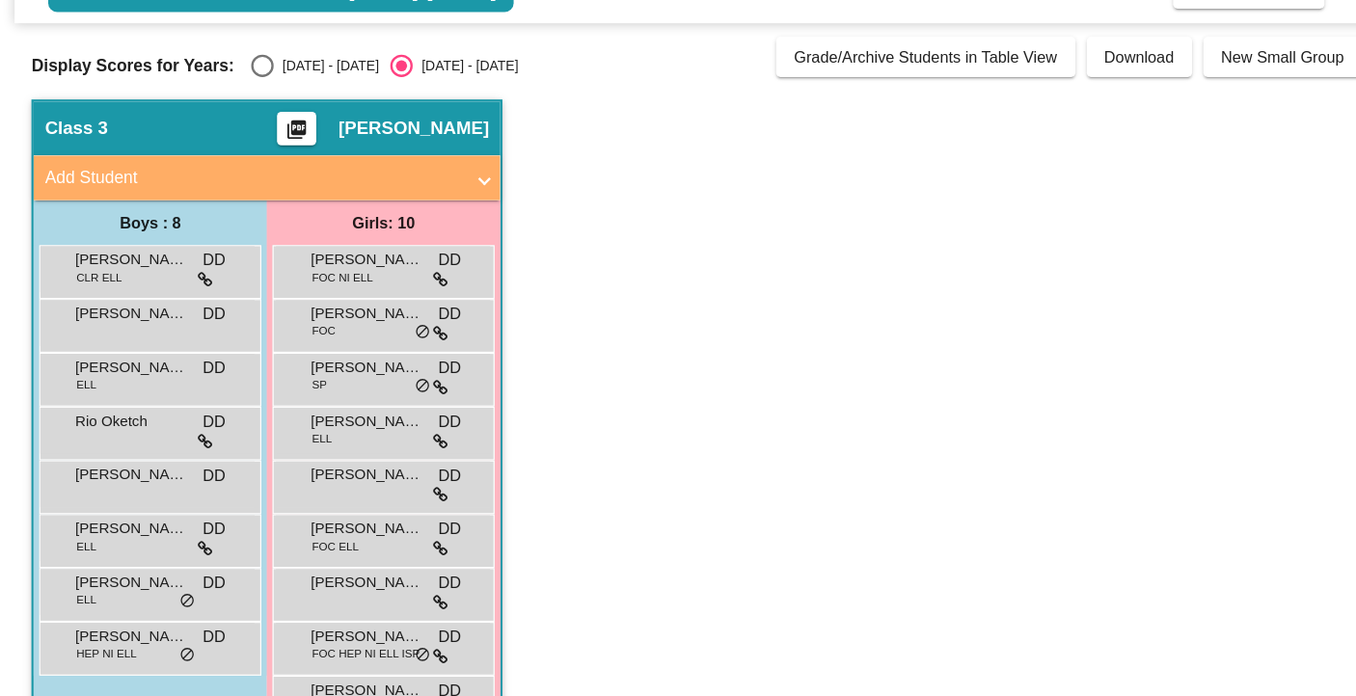
scroll to position [106, 0]
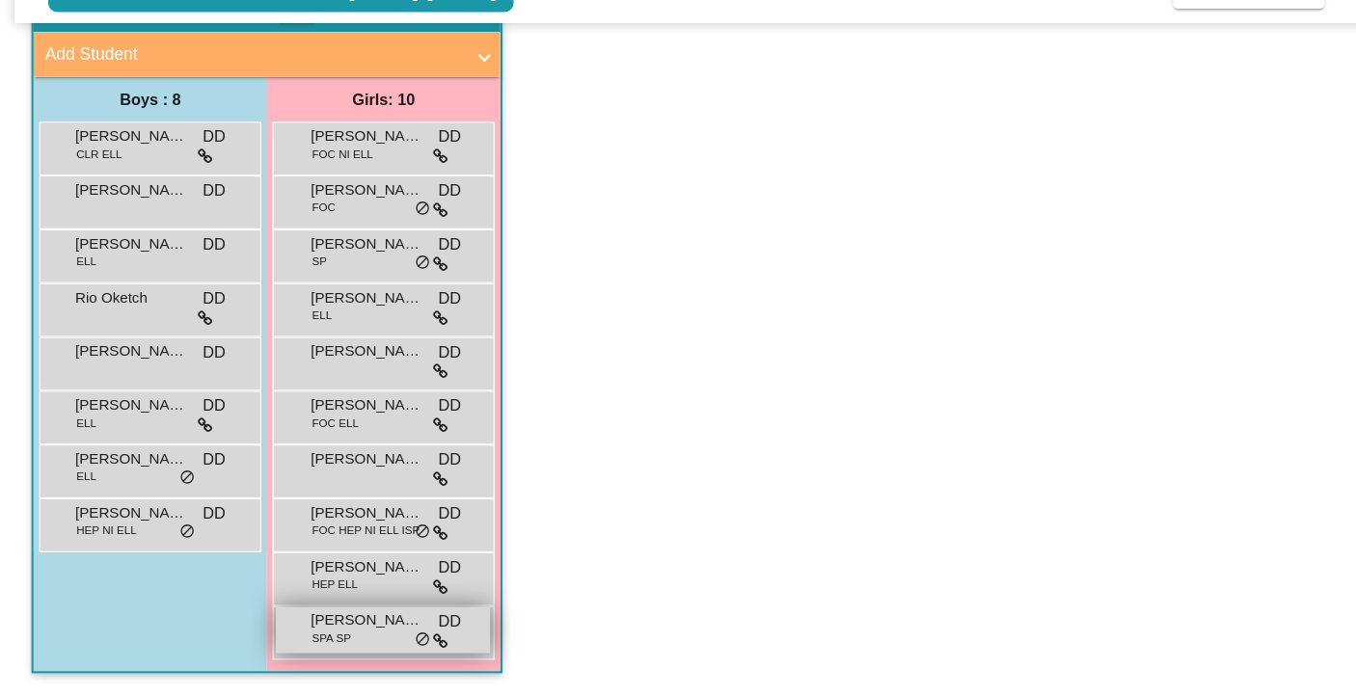
click at [321, 626] on span "[PERSON_NAME]" at bounding box center [315, 631] width 96 height 19
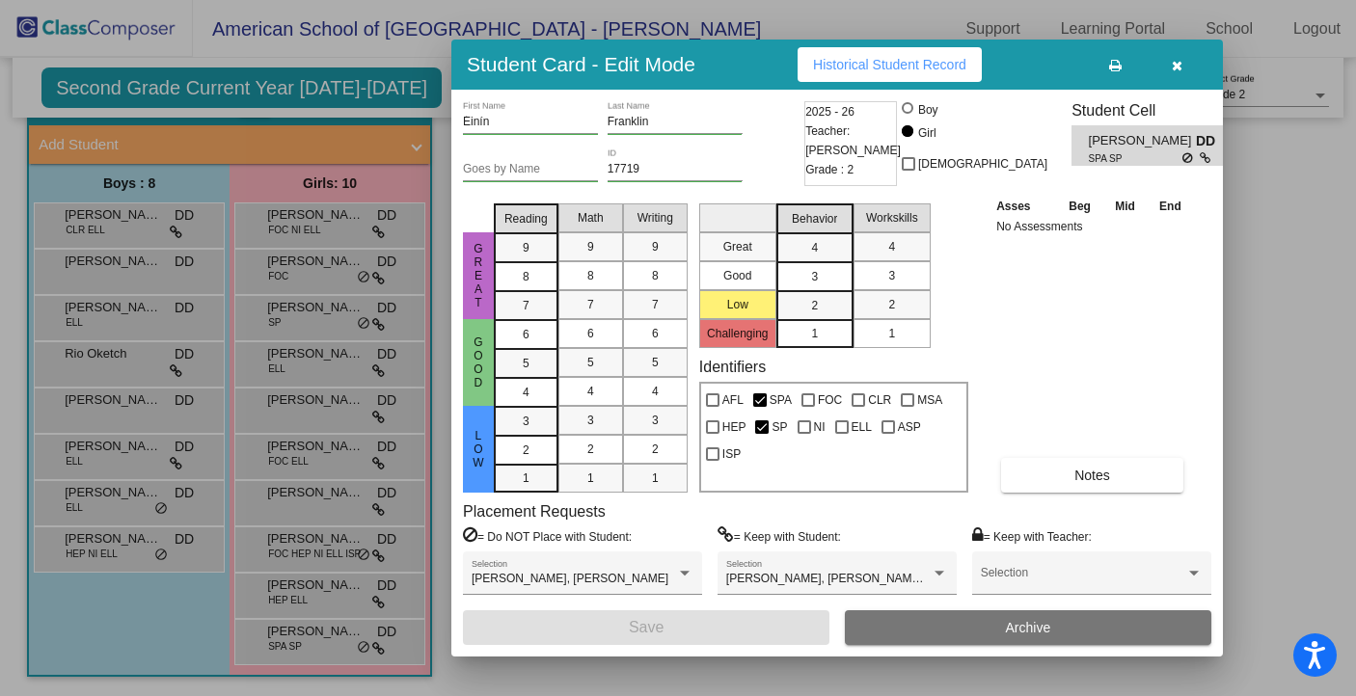
click at [315, 582] on div at bounding box center [678, 348] width 1356 height 696
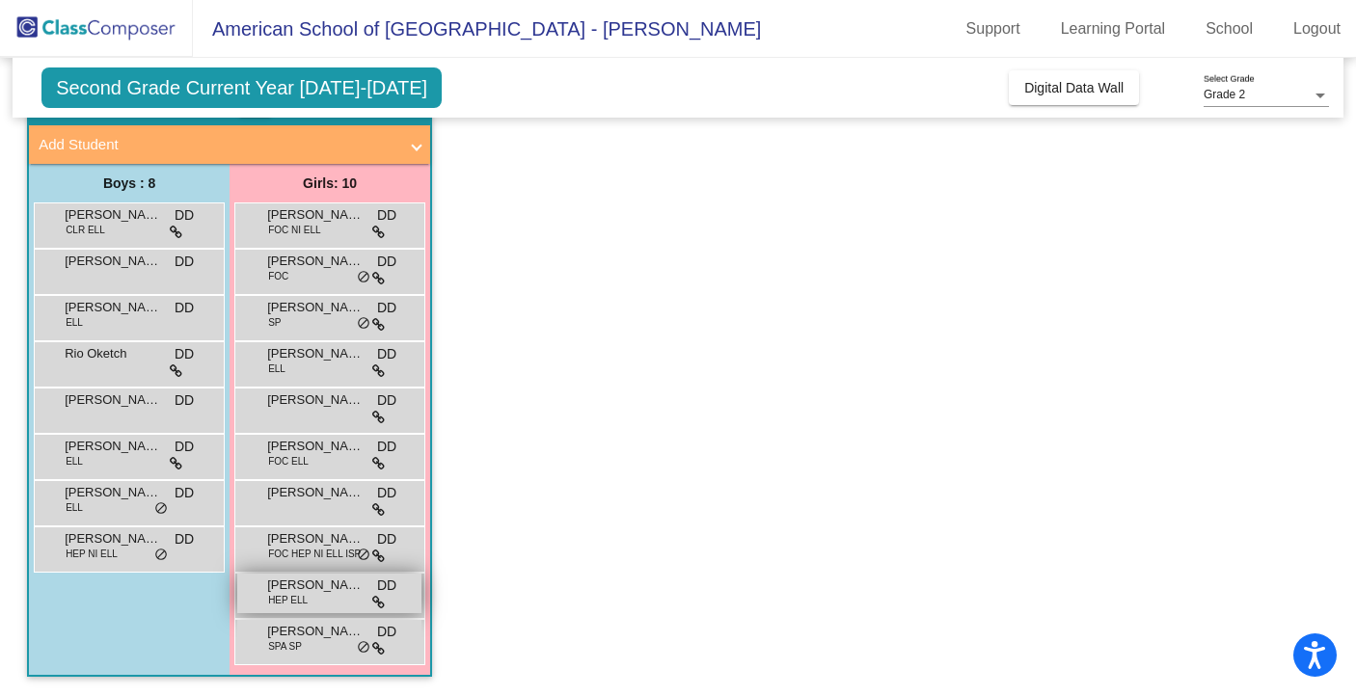
click at [315, 588] on span "[PERSON_NAME]" at bounding box center [315, 585] width 96 height 19
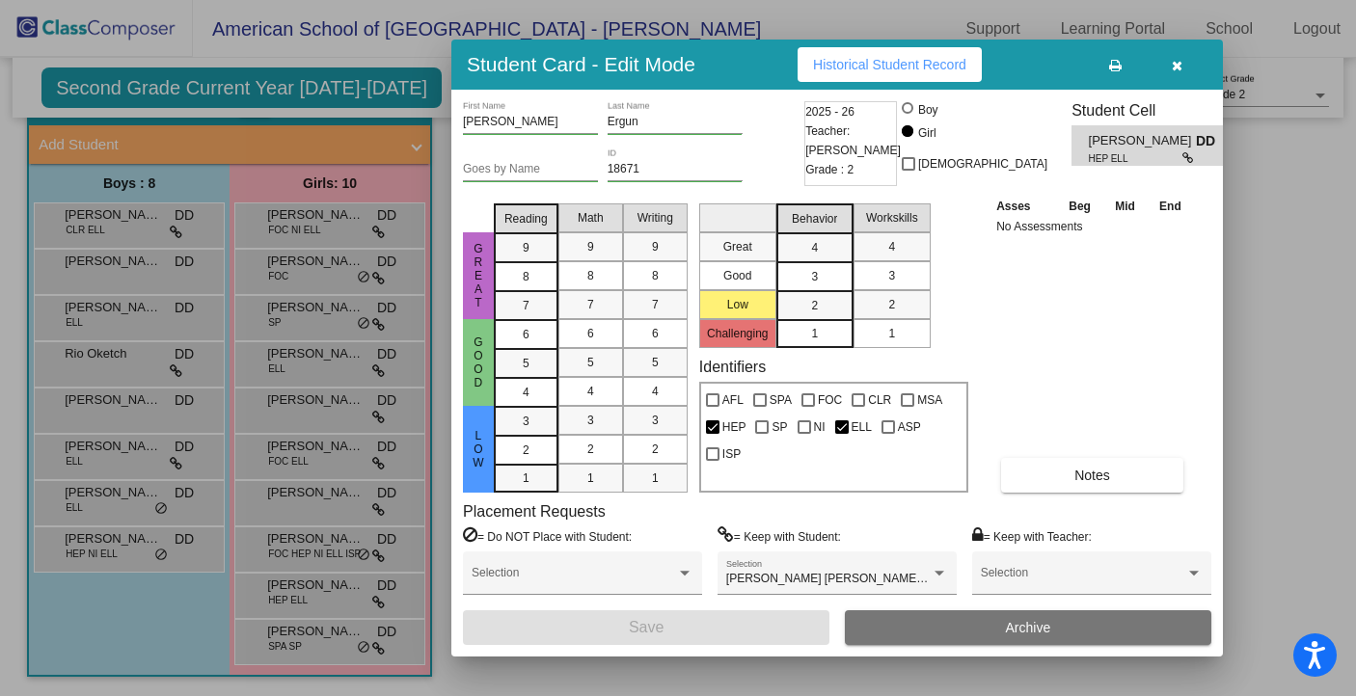
click at [289, 539] on div at bounding box center [678, 348] width 1356 height 696
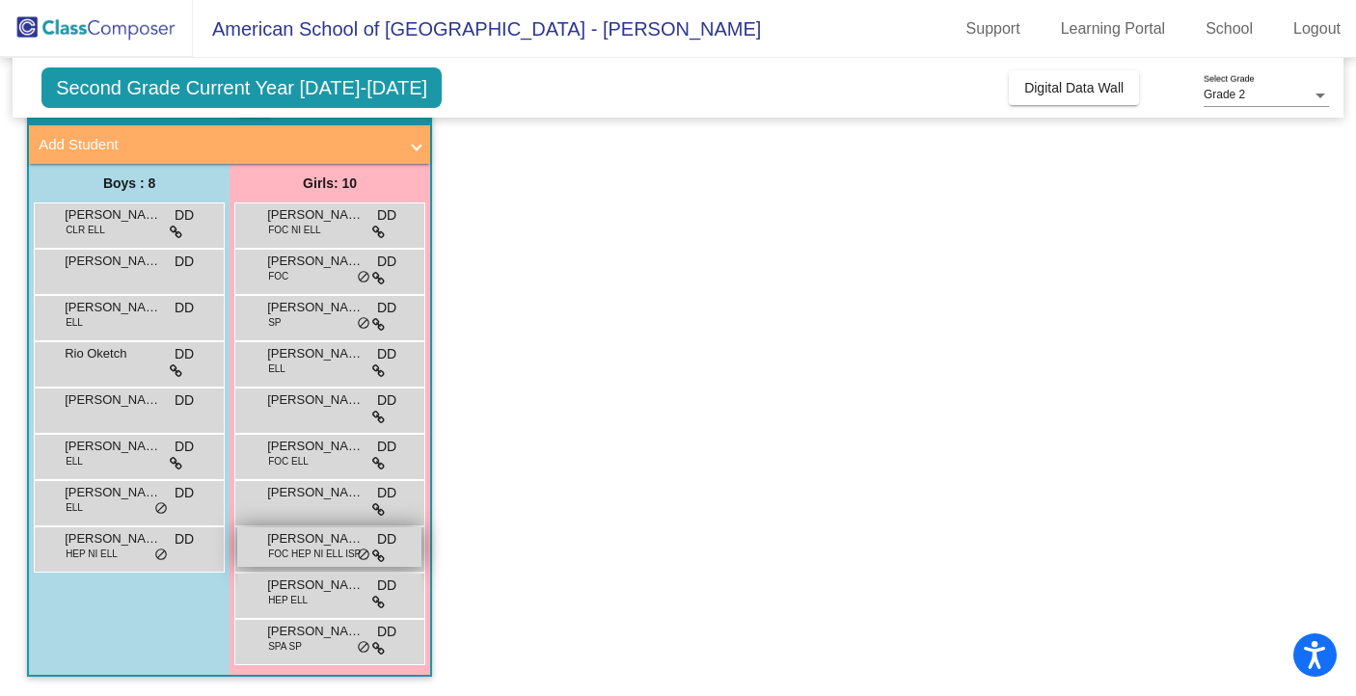
click at [289, 545] on span "[PERSON_NAME]" at bounding box center [315, 539] width 96 height 19
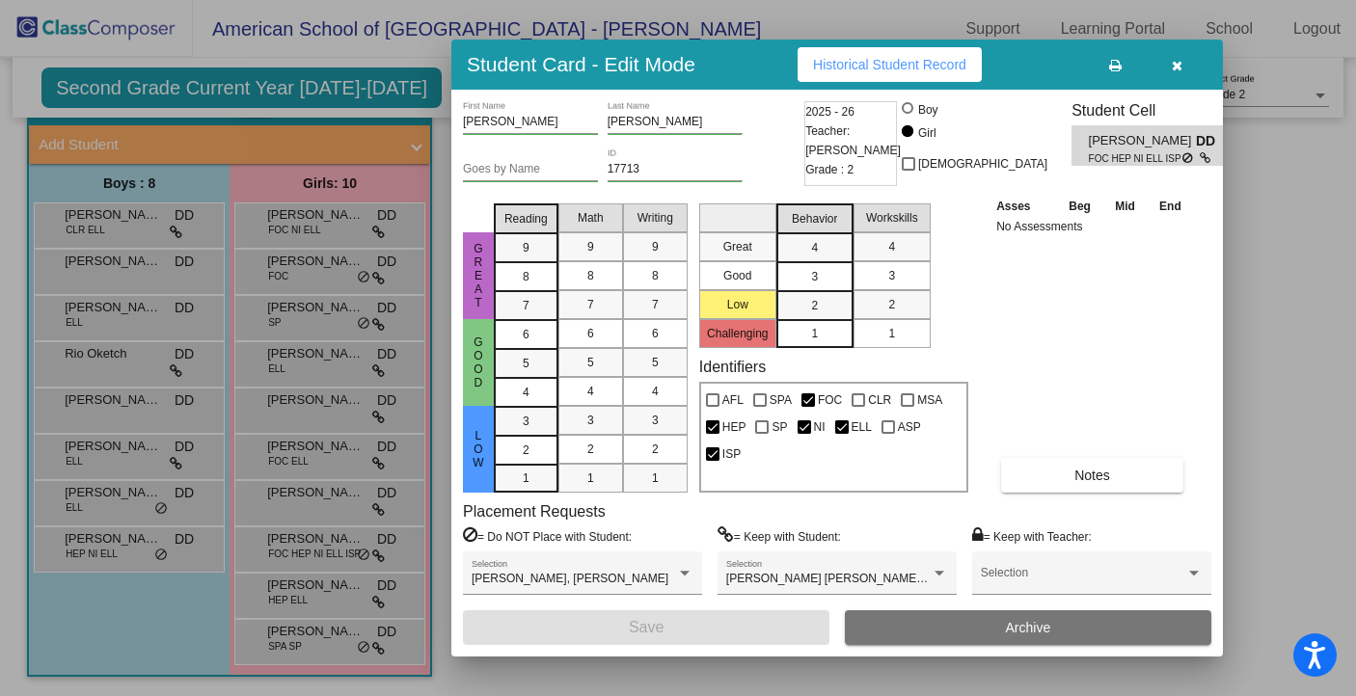
click at [1176, 70] on icon "button" at bounding box center [1177, 66] width 11 height 14
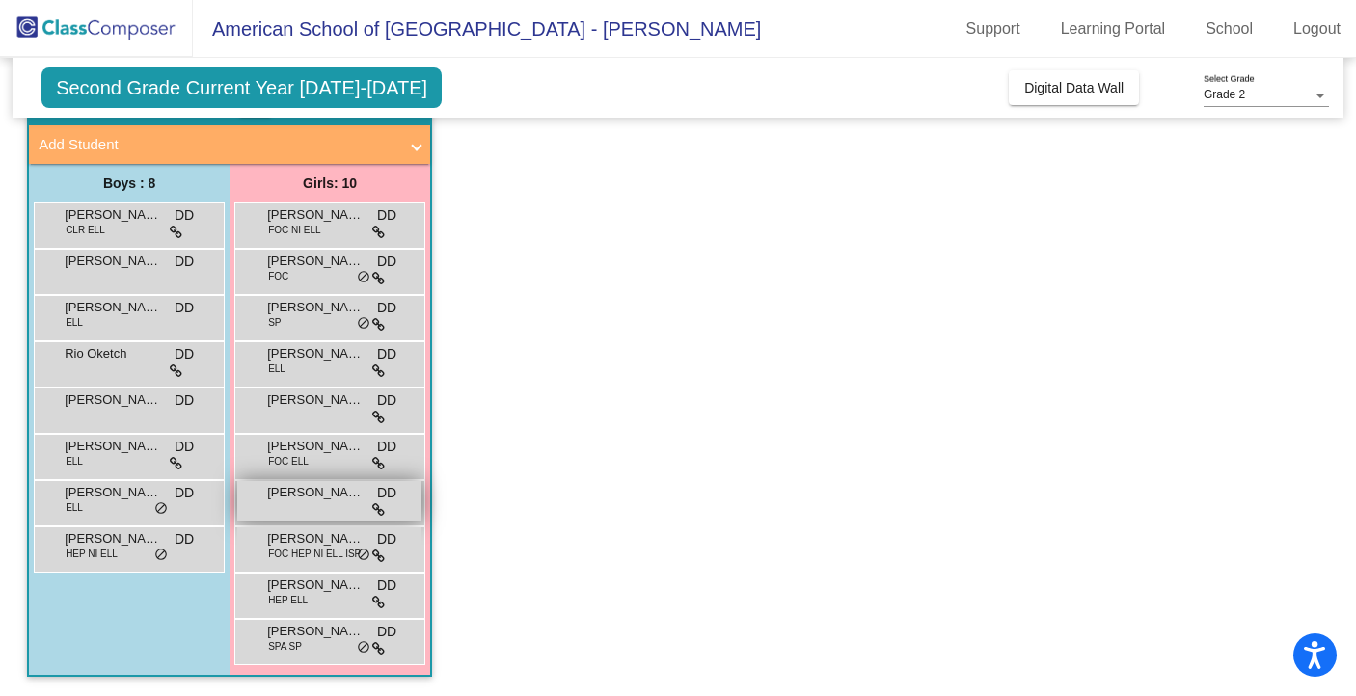
click at [291, 500] on span "[PERSON_NAME]" at bounding box center [315, 492] width 96 height 19
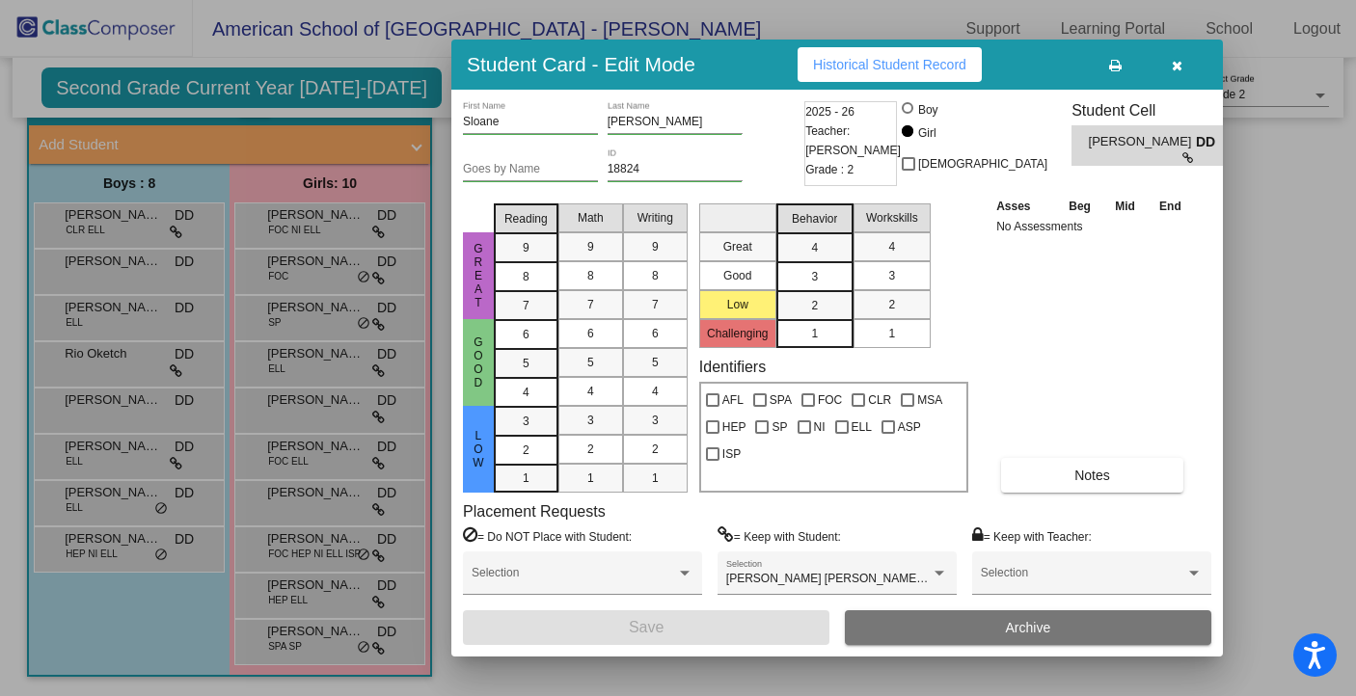
click at [1169, 72] on button "button" at bounding box center [1177, 64] width 62 height 35
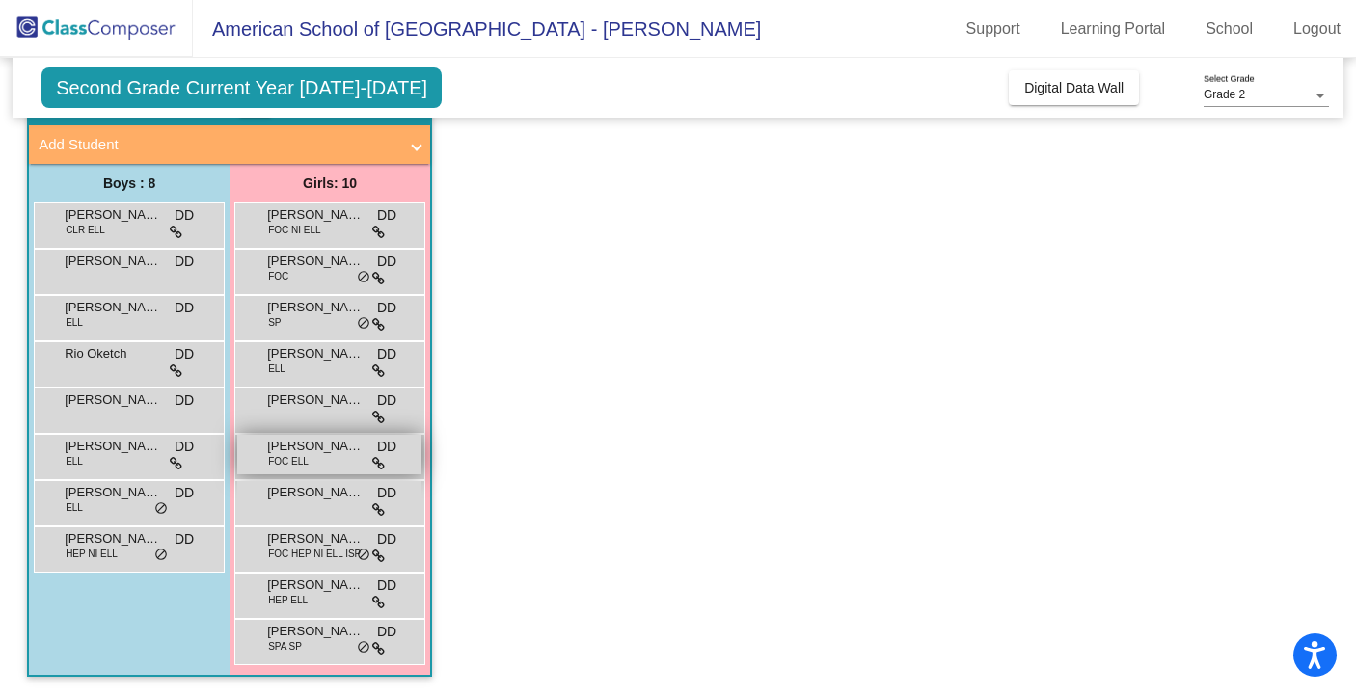
click at [315, 461] on div "[PERSON_NAME] FOC ELL DD lock do_not_disturb_alt" at bounding box center [329, 455] width 184 height 40
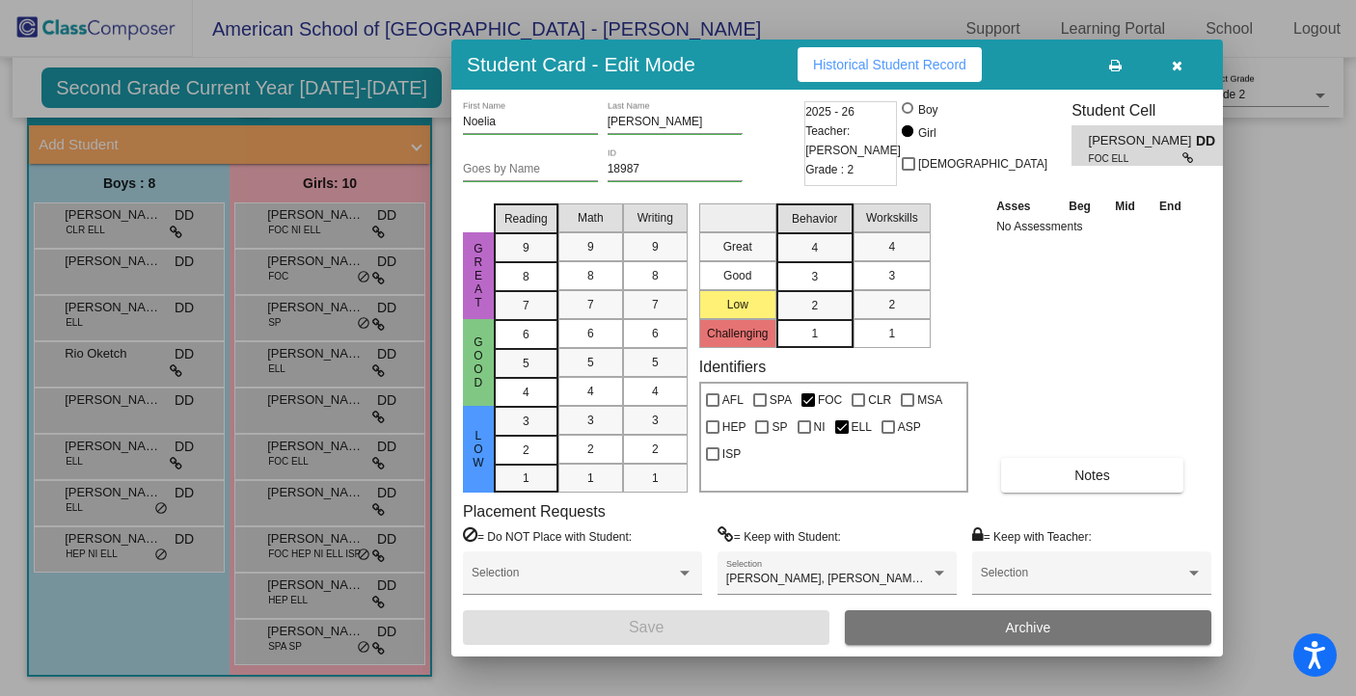
click at [1183, 57] on button "button" at bounding box center [1177, 64] width 62 height 35
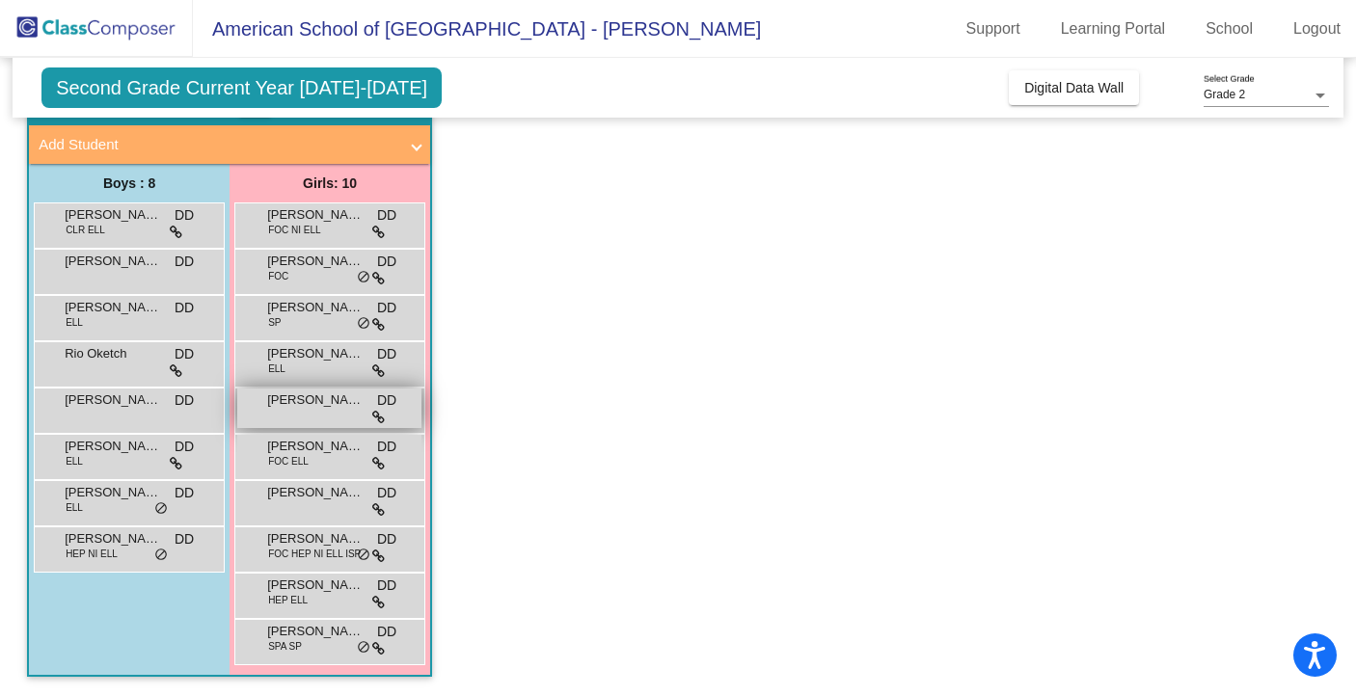
click at [313, 417] on div "[PERSON_NAME] DD lock do_not_disturb_alt" at bounding box center [329, 409] width 184 height 40
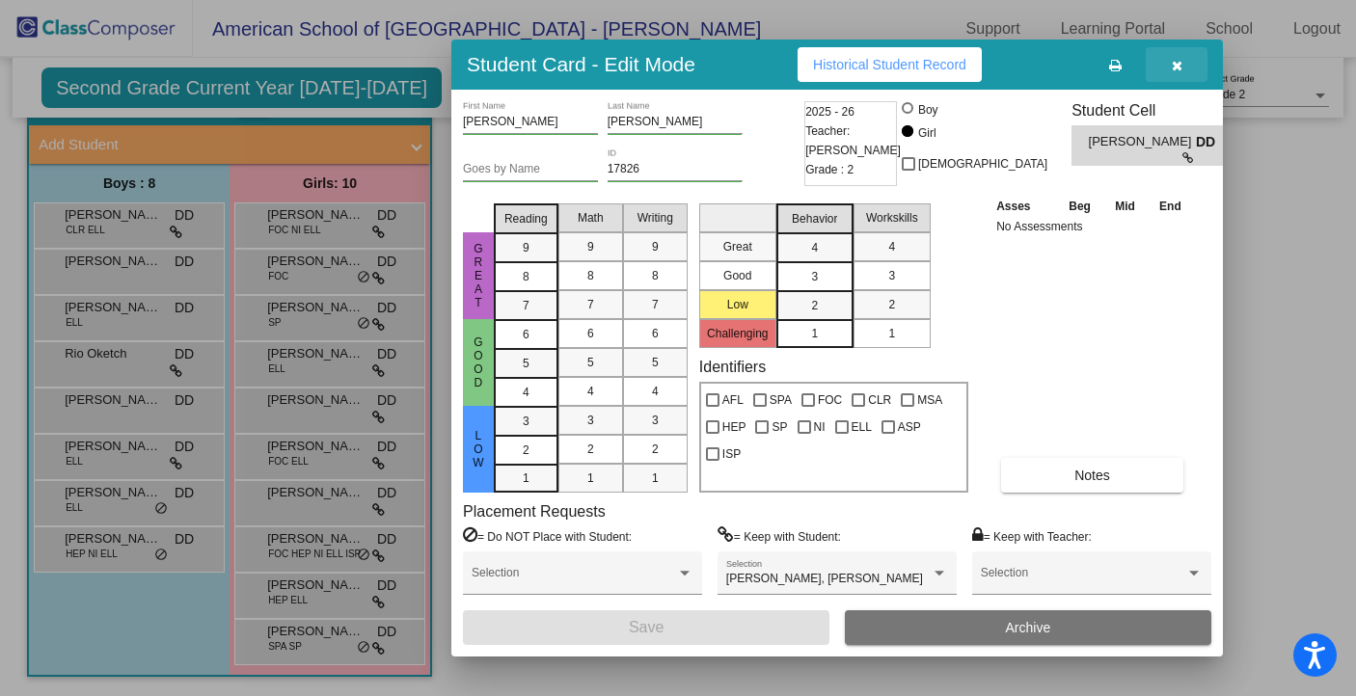
click at [1179, 75] on button "button" at bounding box center [1177, 64] width 62 height 35
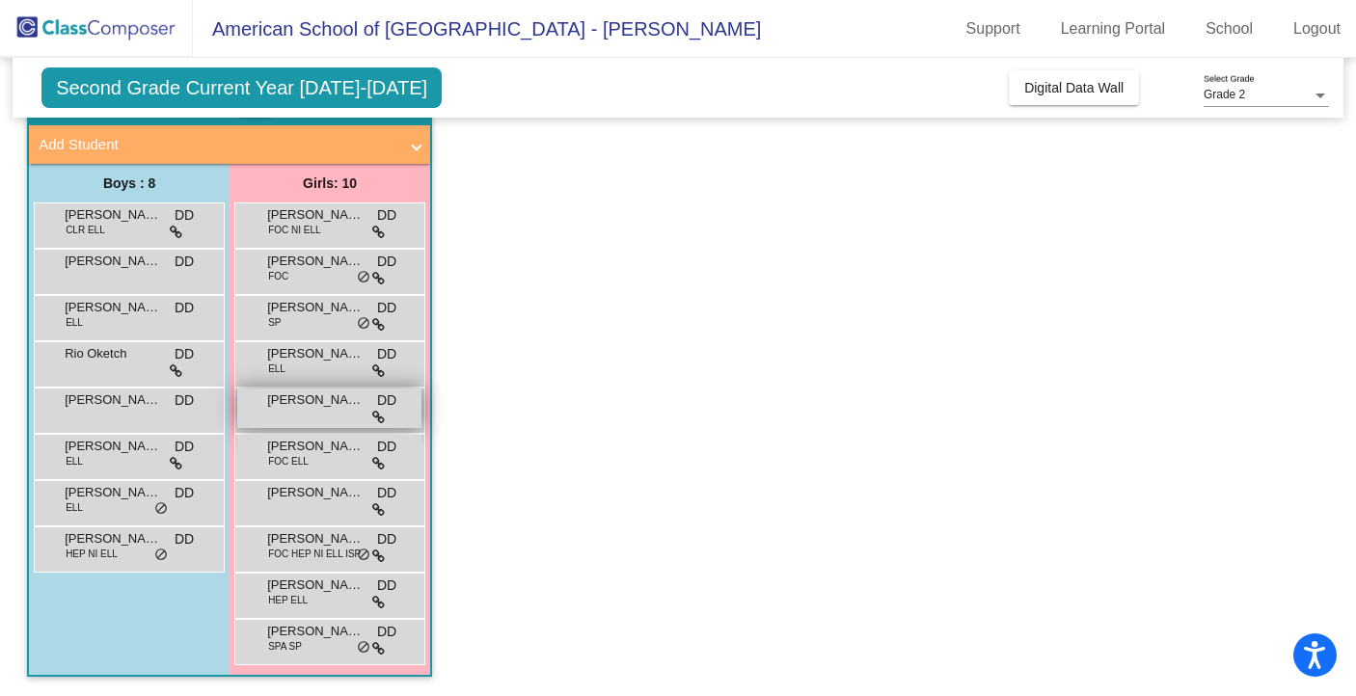
click at [324, 406] on span "[PERSON_NAME]" at bounding box center [315, 400] width 96 height 19
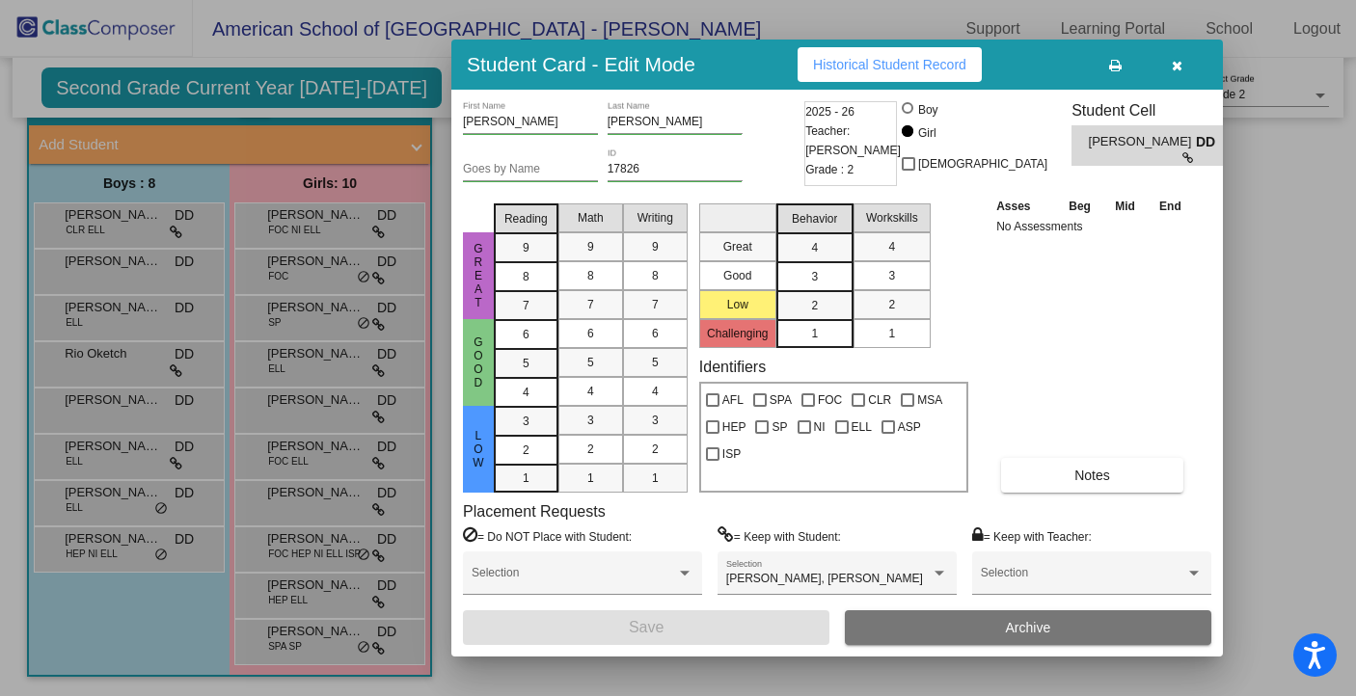
click at [1185, 66] on button "button" at bounding box center [1177, 64] width 62 height 35
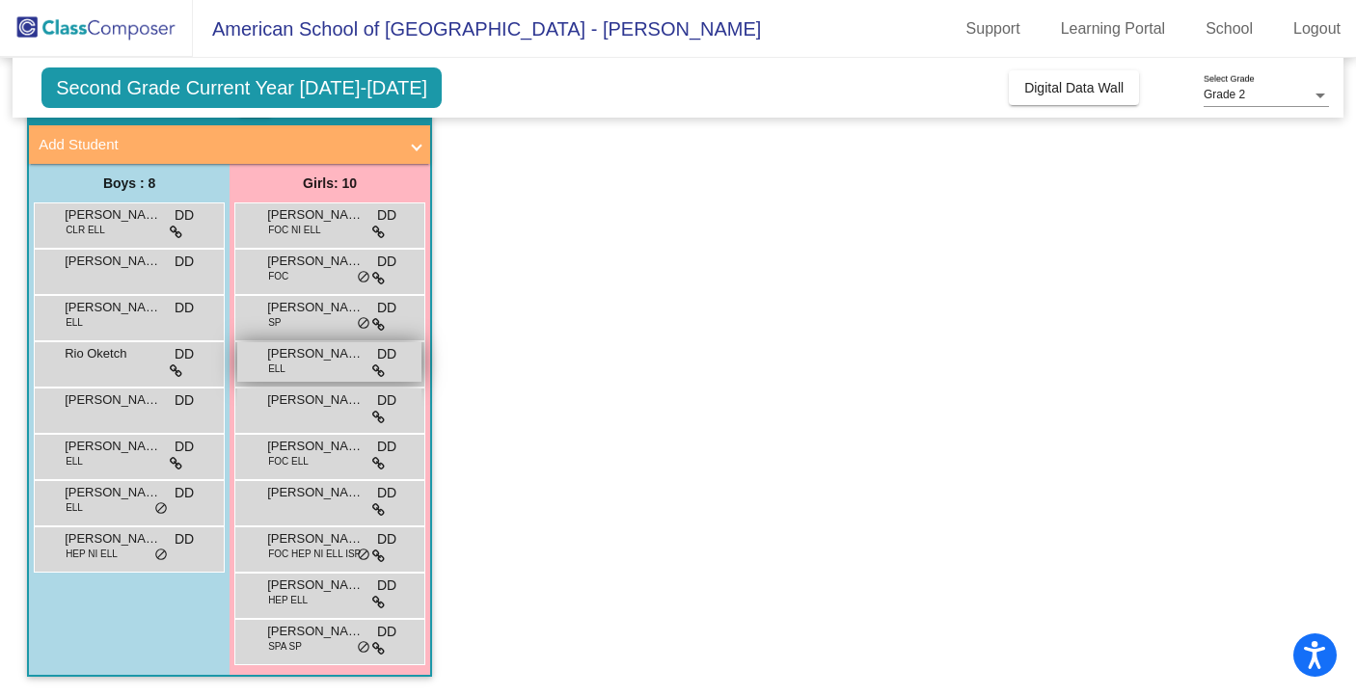
click at [287, 366] on div "[PERSON_NAME] ELL DD lock do_not_disturb_alt" at bounding box center [329, 362] width 184 height 40
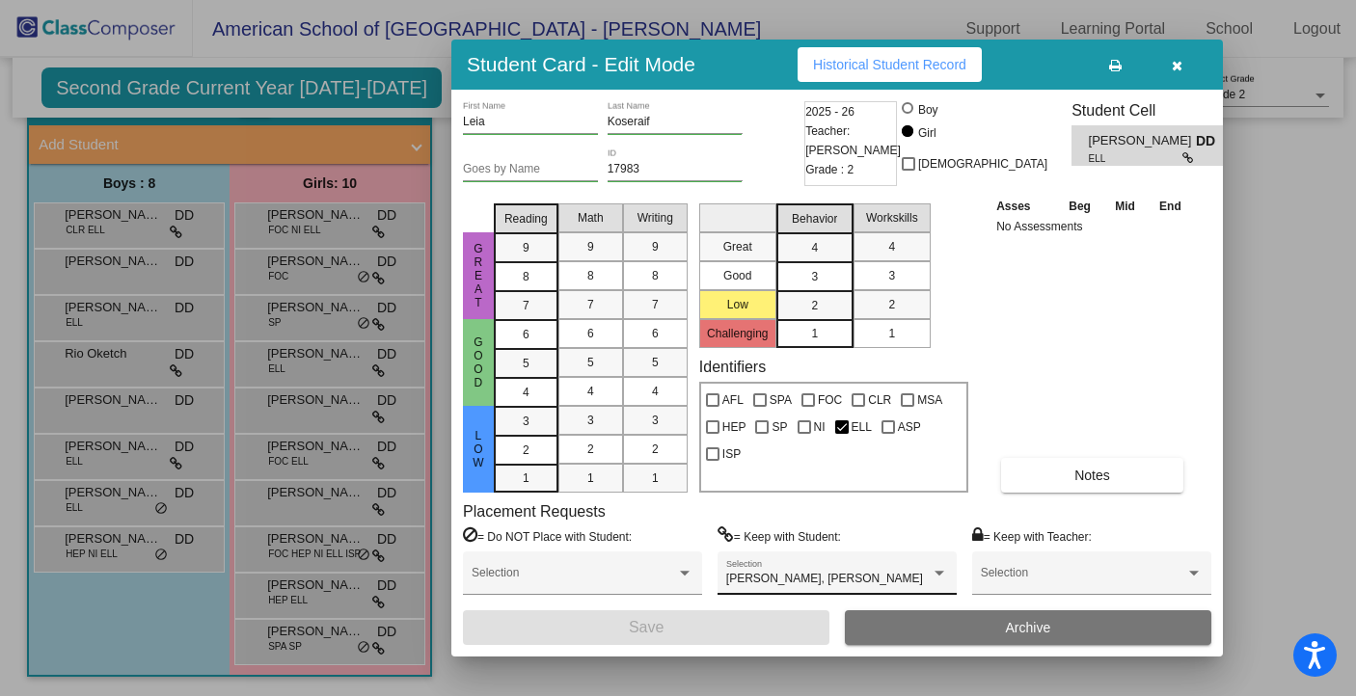
click at [941, 565] on div "[PERSON_NAME], [PERSON_NAME] Selection" at bounding box center [837, 577] width 222 height 35
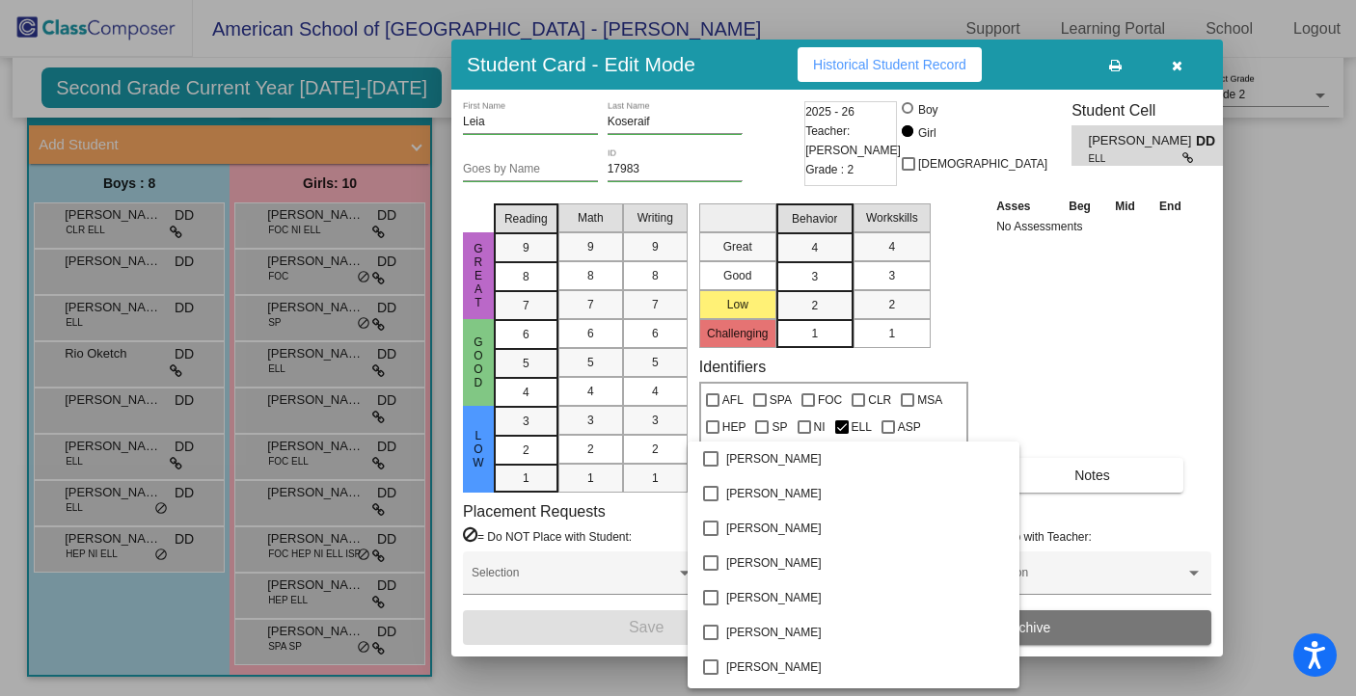
scroll to position [2241, 0]
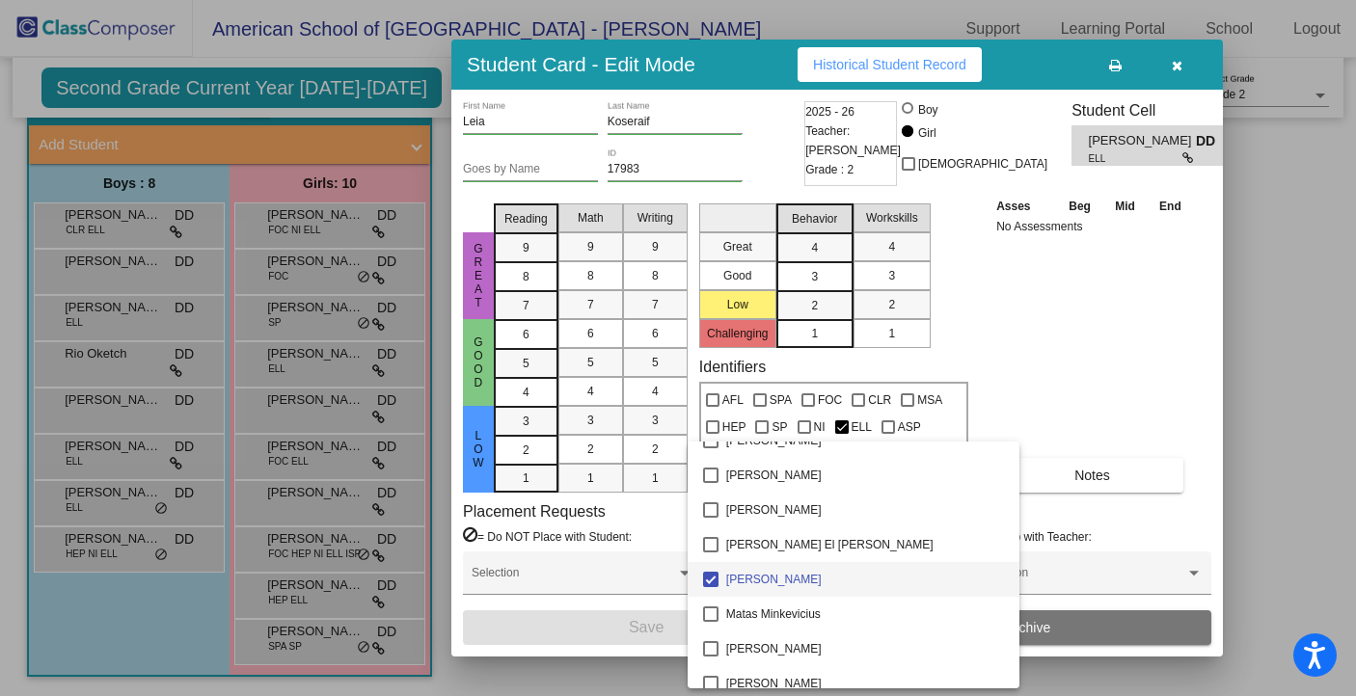
click at [1101, 355] on div at bounding box center [678, 348] width 1356 height 696
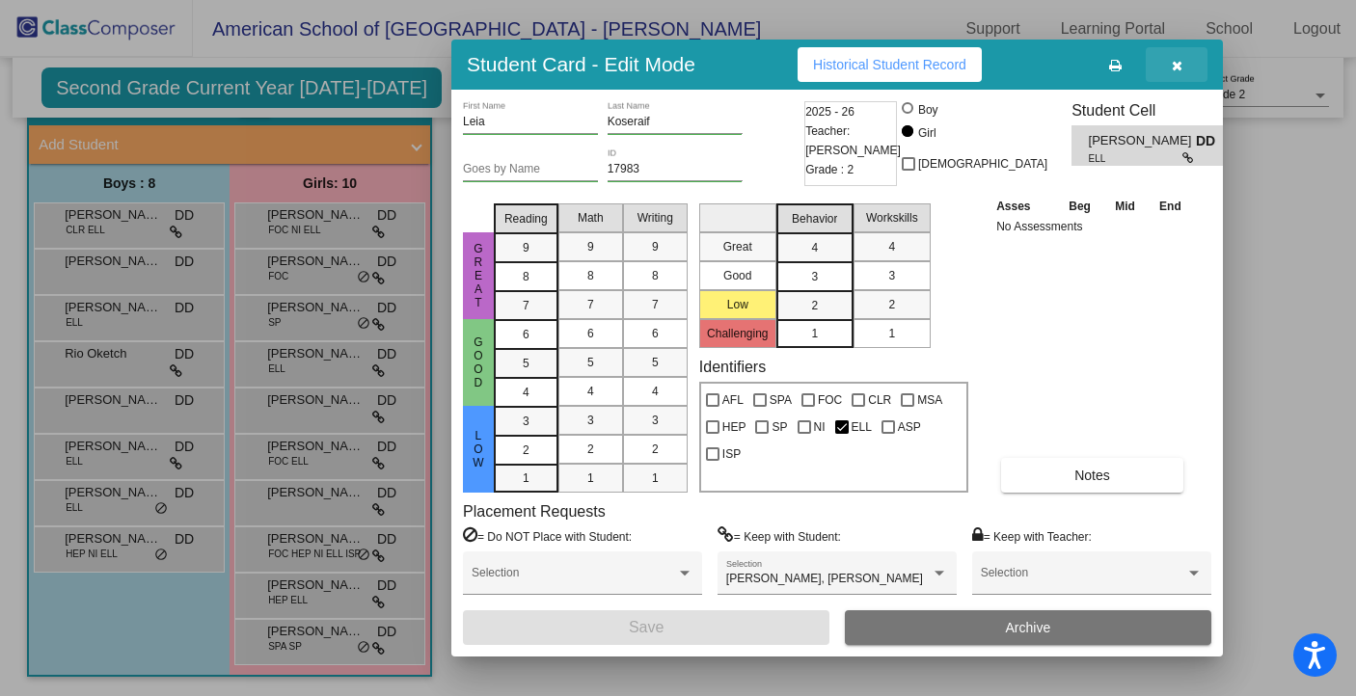
click at [1183, 66] on button "button" at bounding box center [1177, 64] width 62 height 35
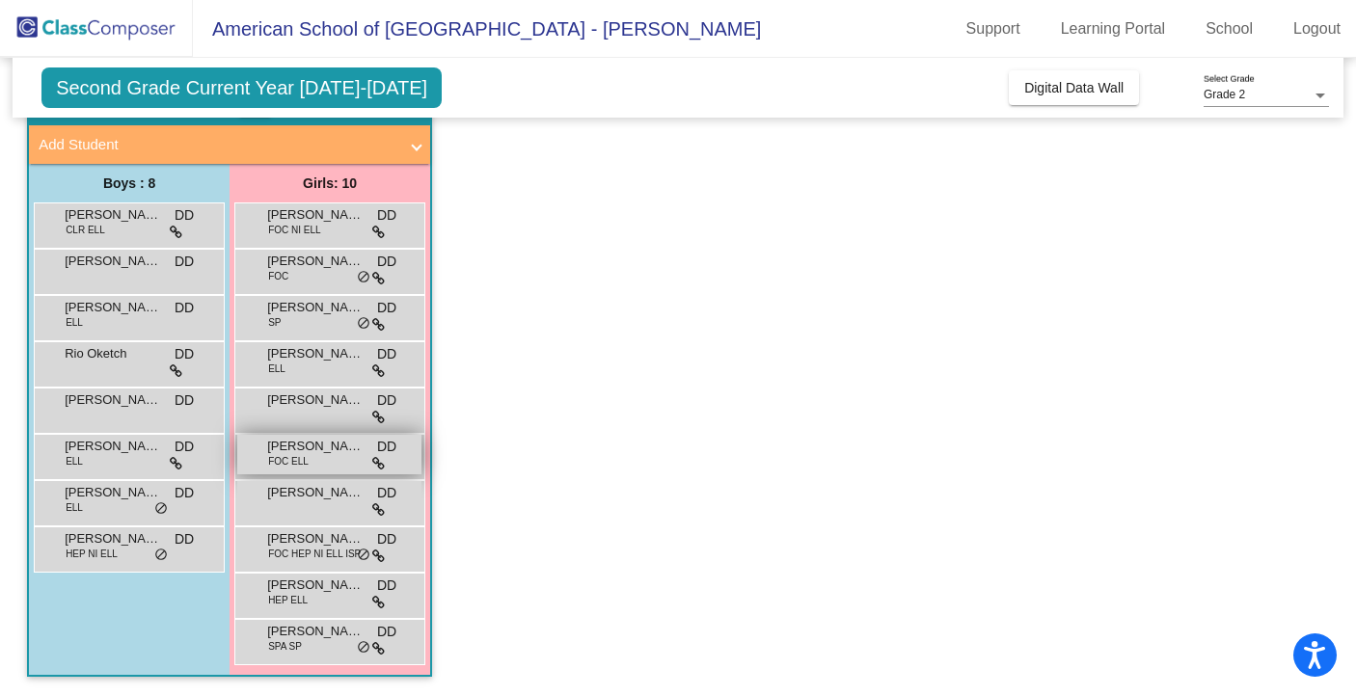
click at [290, 462] on span "FOC ELL" at bounding box center [288, 461] width 41 height 14
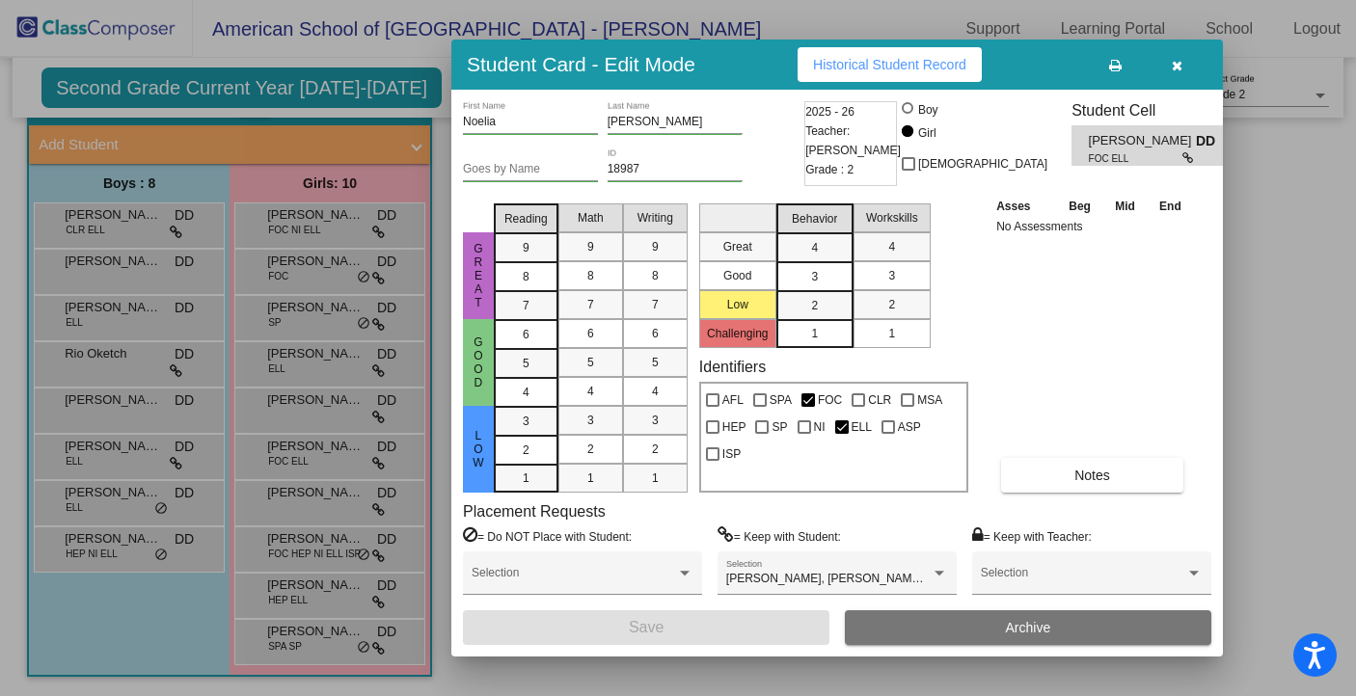
click at [1181, 63] on icon "button" at bounding box center [1177, 66] width 11 height 14
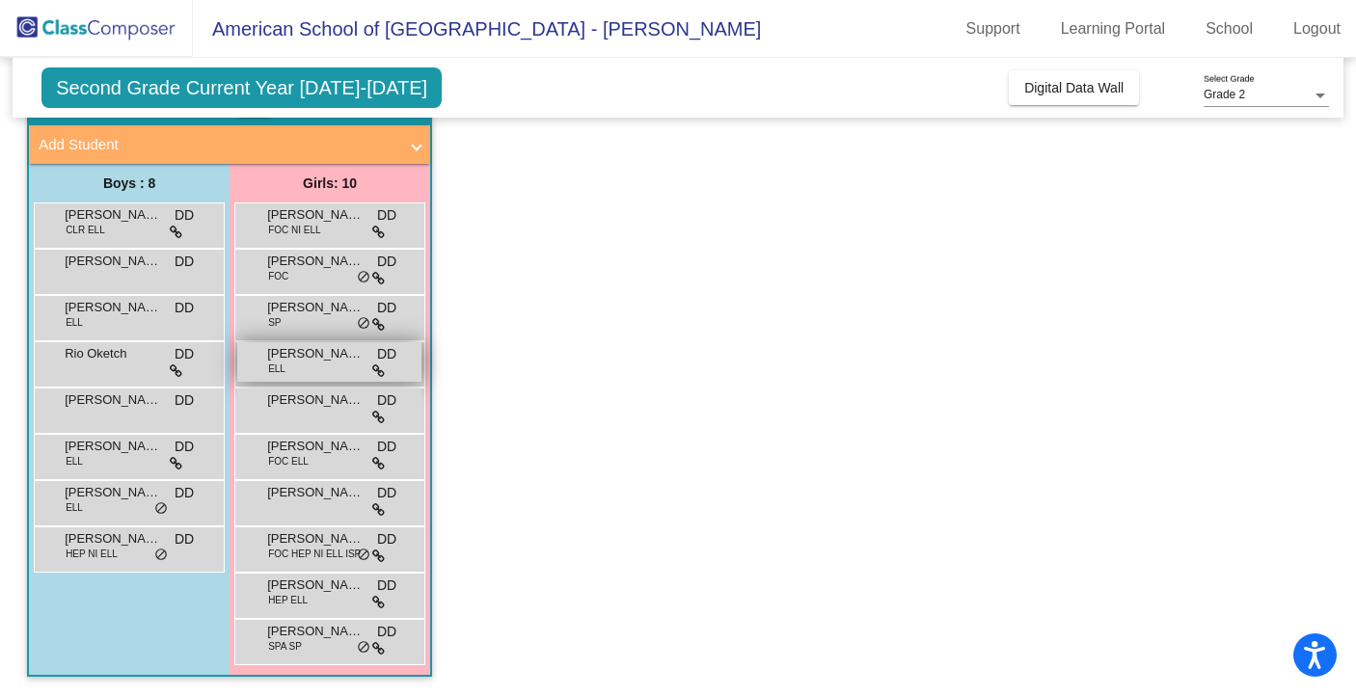
click at [301, 365] on div "[PERSON_NAME] ELL DD lock do_not_disturb_alt" at bounding box center [329, 362] width 184 height 40
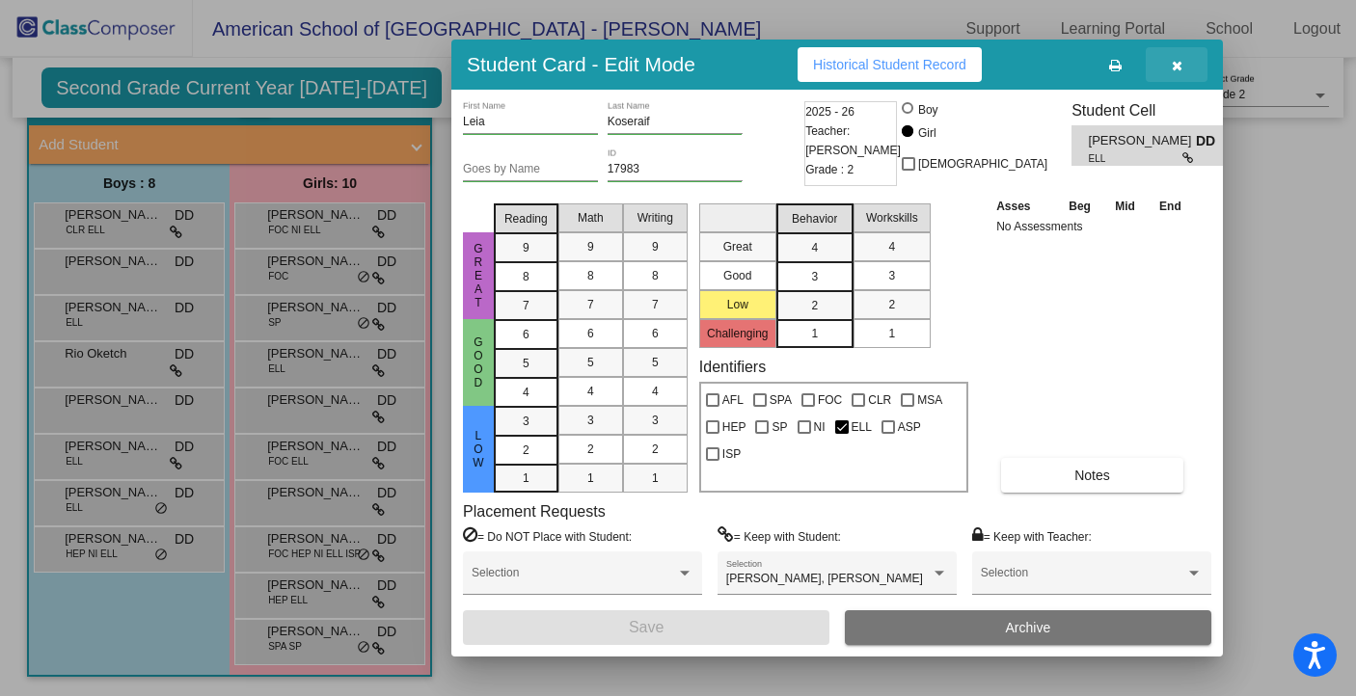
click at [1174, 71] on icon "button" at bounding box center [1177, 66] width 11 height 14
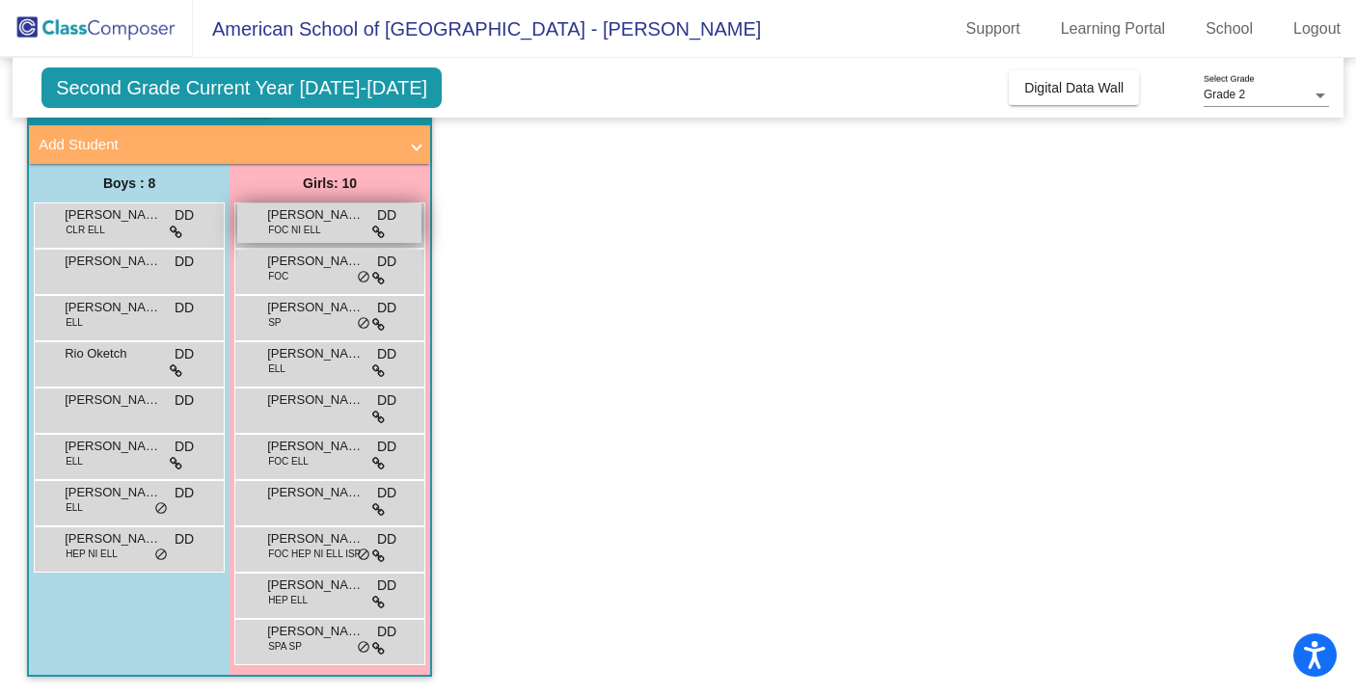
click at [320, 229] on div "[PERSON_NAME] FOC NI ELL DD lock do_not_disturb_alt" at bounding box center [329, 224] width 184 height 40
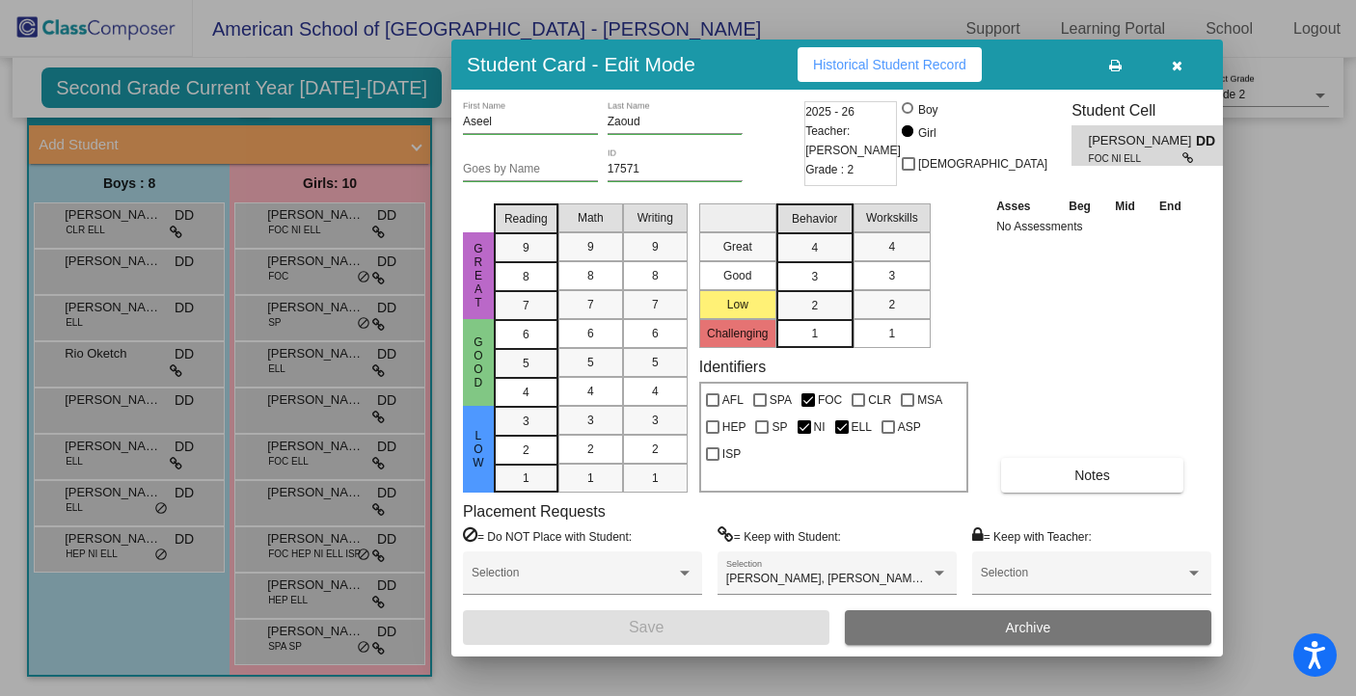
click at [886, 57] on span "Historical Student Record" at bounding box center [889, 64] width 153 height 15
click at [1181, 76] on button "button" at bounding box center [1177, 64] width 62 height 35
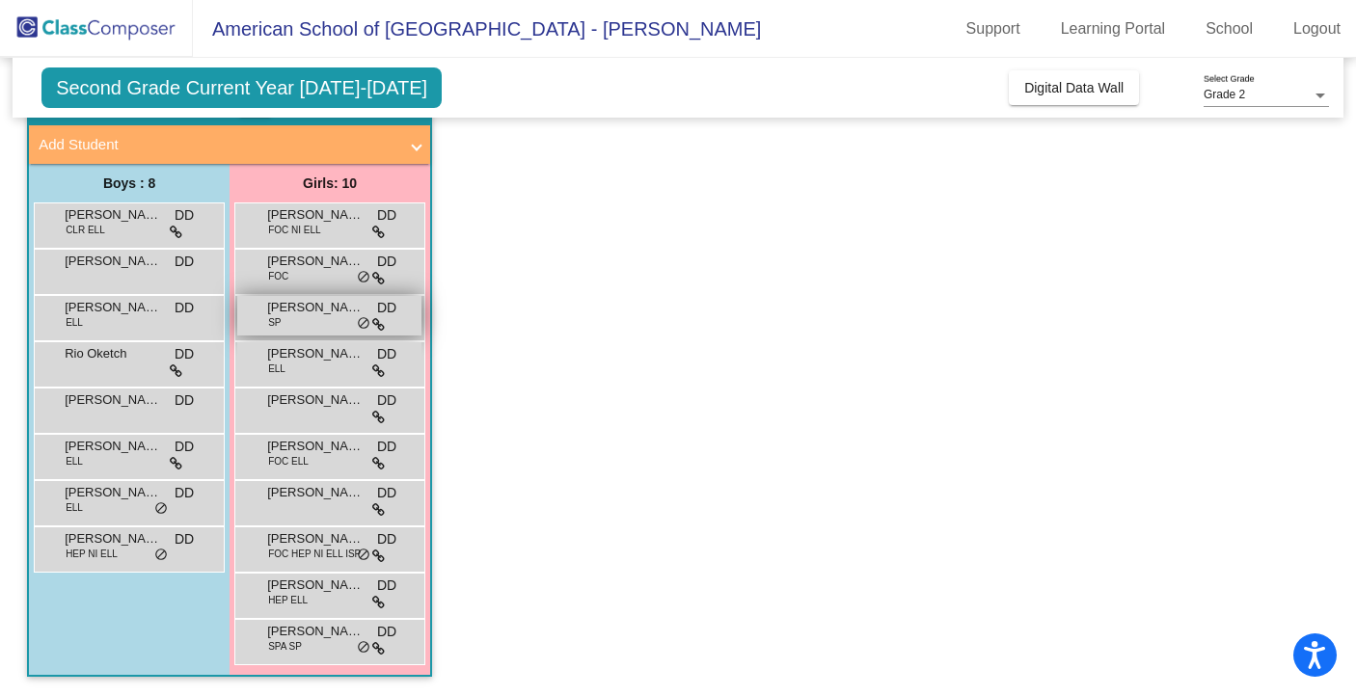
click at [313, 305] on span "[PERSON_NAME]" at bounding box center [315, 307] width 96 height 19
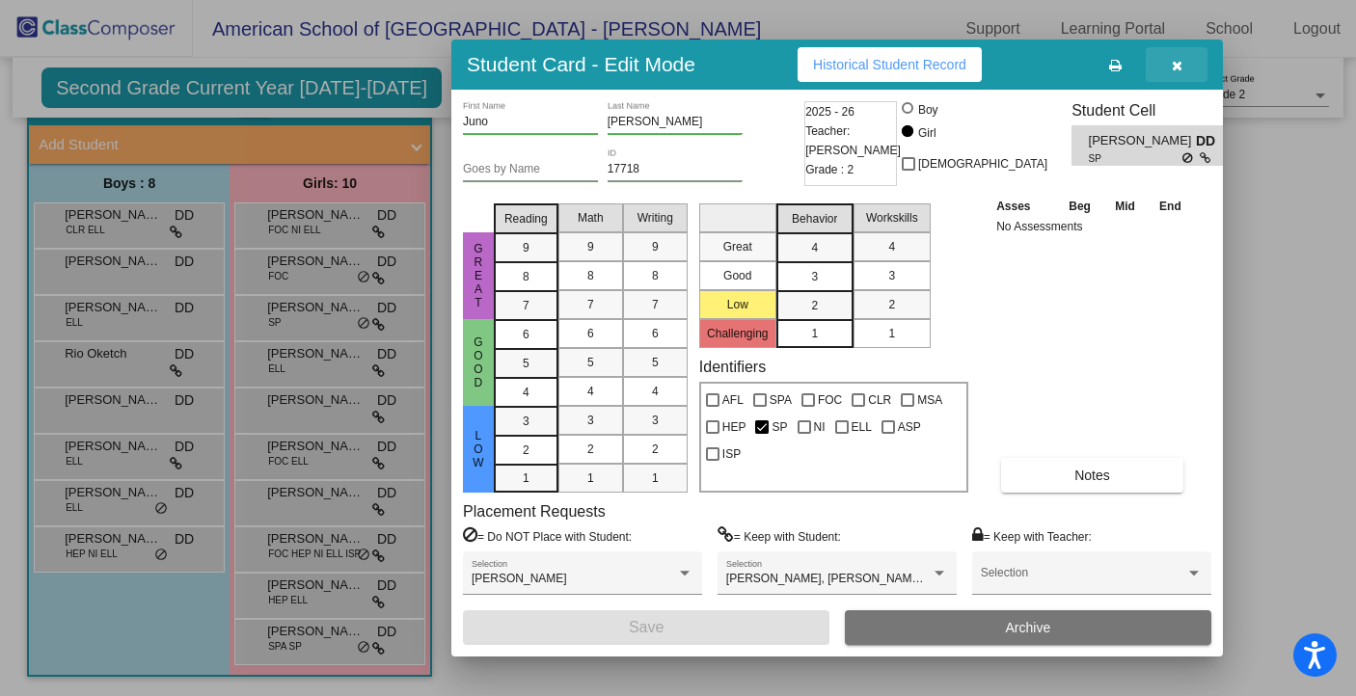
click at [1188, 64] on button "button" at bounding box center [1177, 64] width 62 height 35
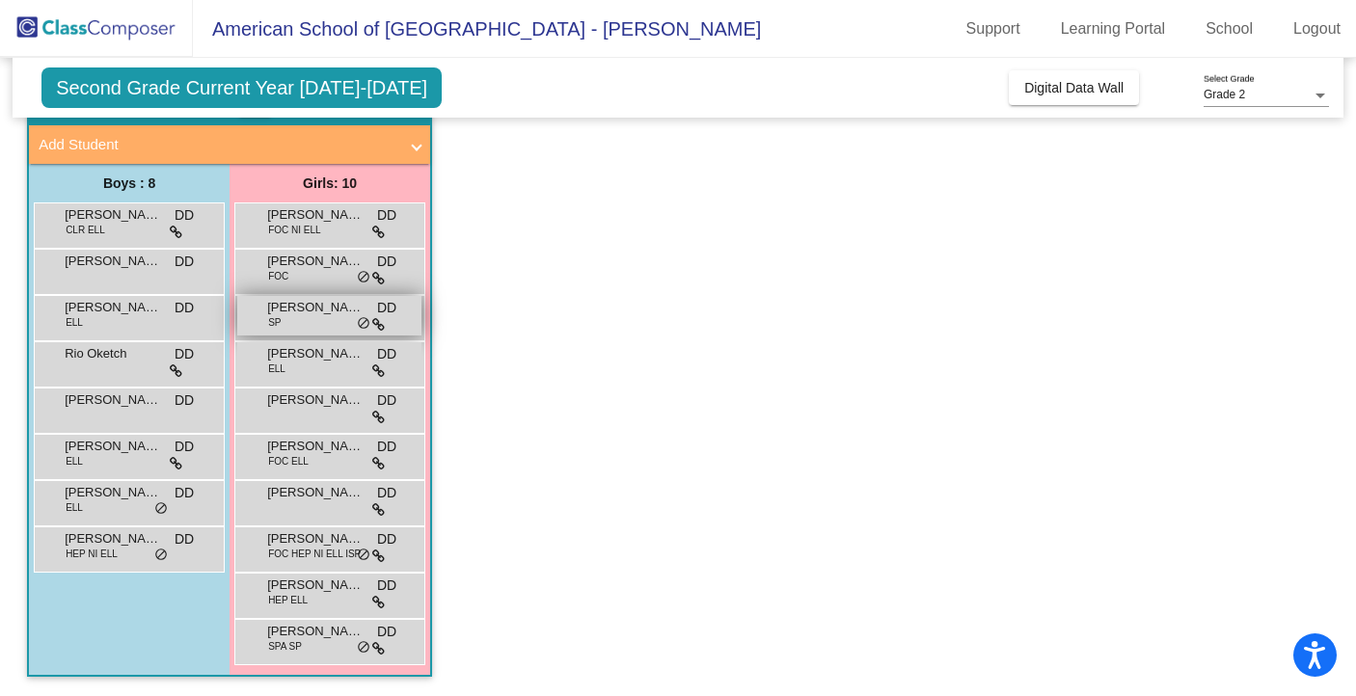
click at [312, 316] on div "Juno [PERSON_NAME] DD lock do_not_disturb_alt" at bounding box center [329, 316] width 184 height 40
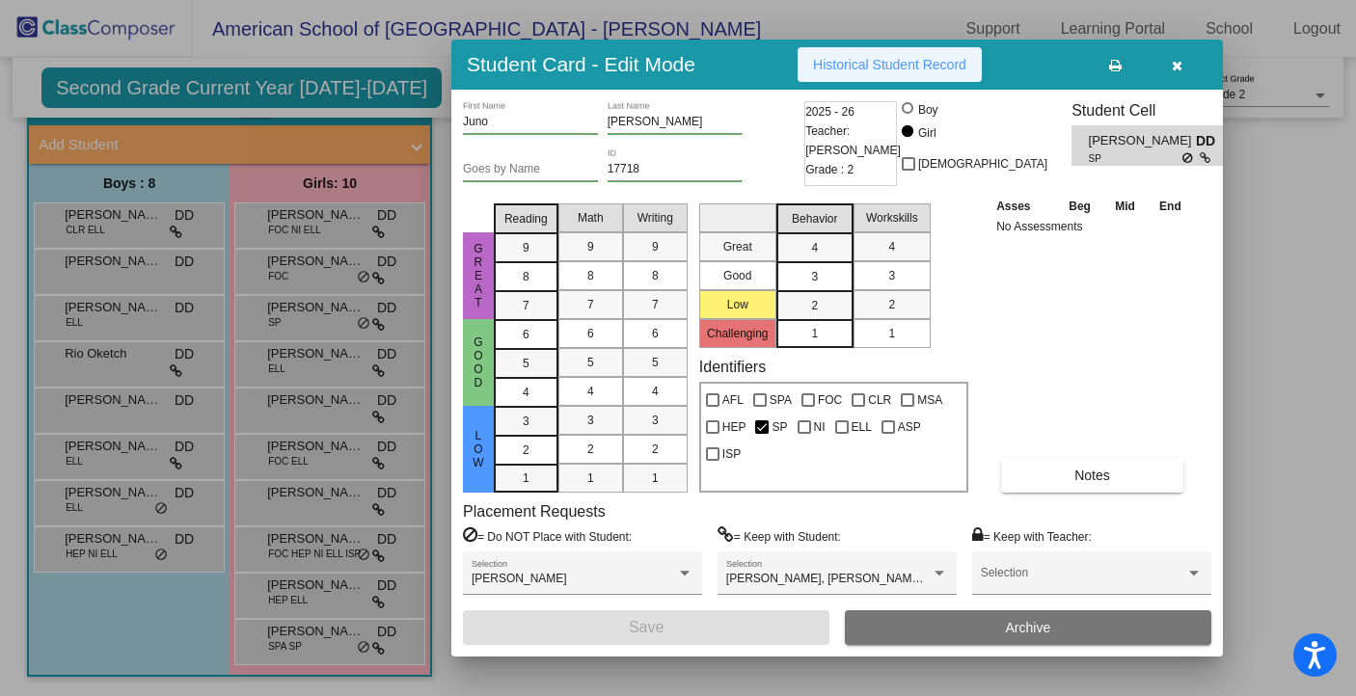
click at [914, 54] on button "Historical Student Record" at bounding box center [890, 64] width 184 height 35
click at [1187, 67] on button "button" at bounding box center [1177, 64] width 62 height 35
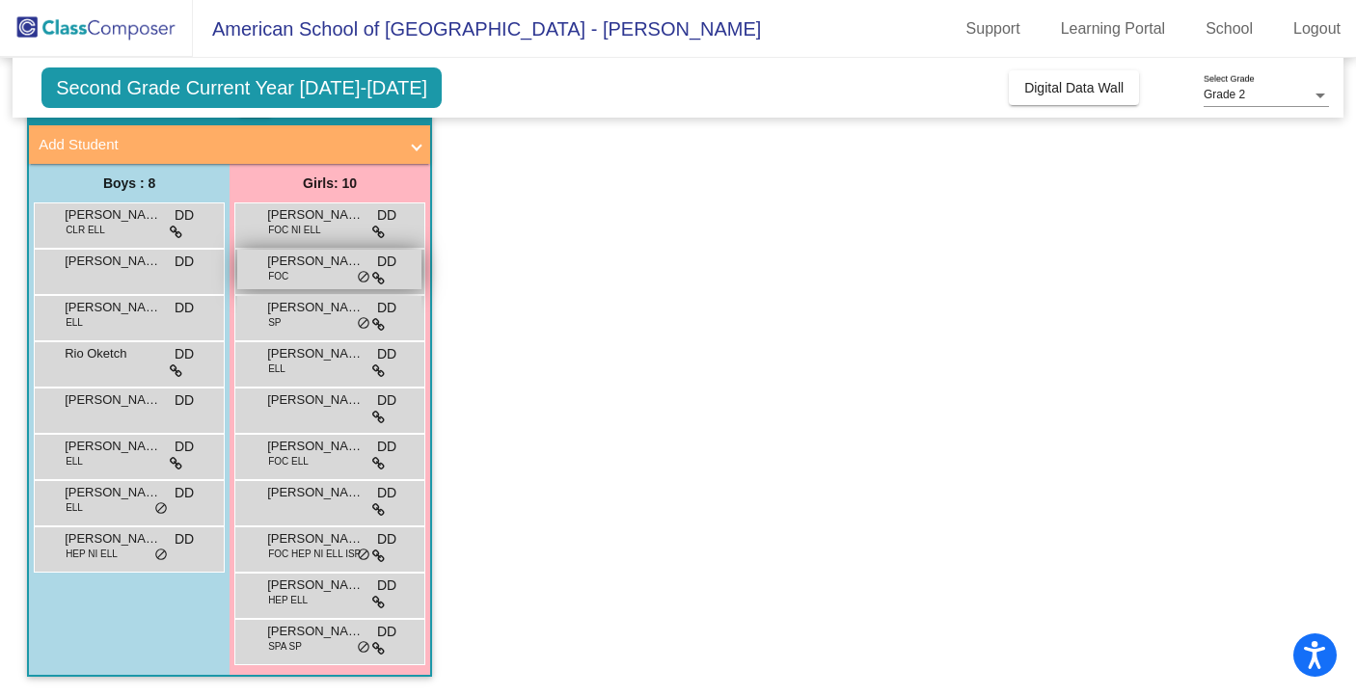
click at [301, 276] on div "[PERSON_NAME] DD lock do_not_disturb_alt" at bounding box center [329, 270] width 184 height 40
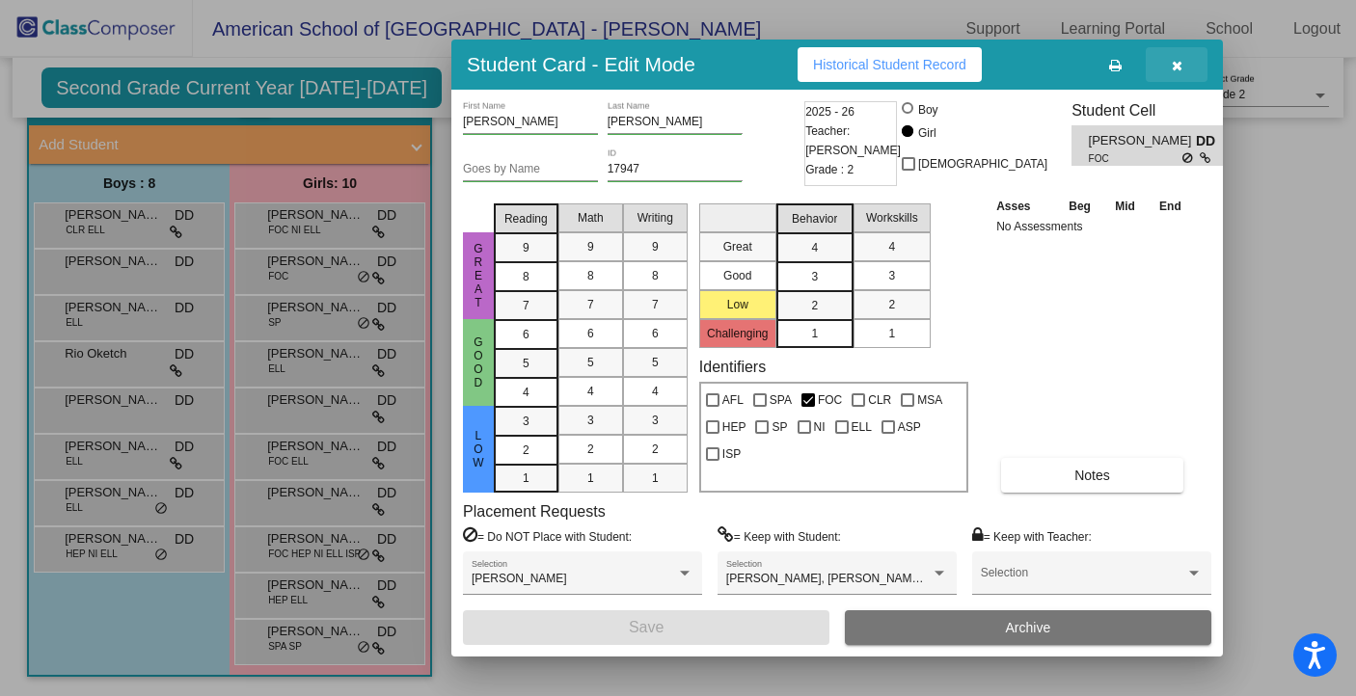
click at [1183, 67] on button "button" at bounding box center [1177, 64] width 62 height 35
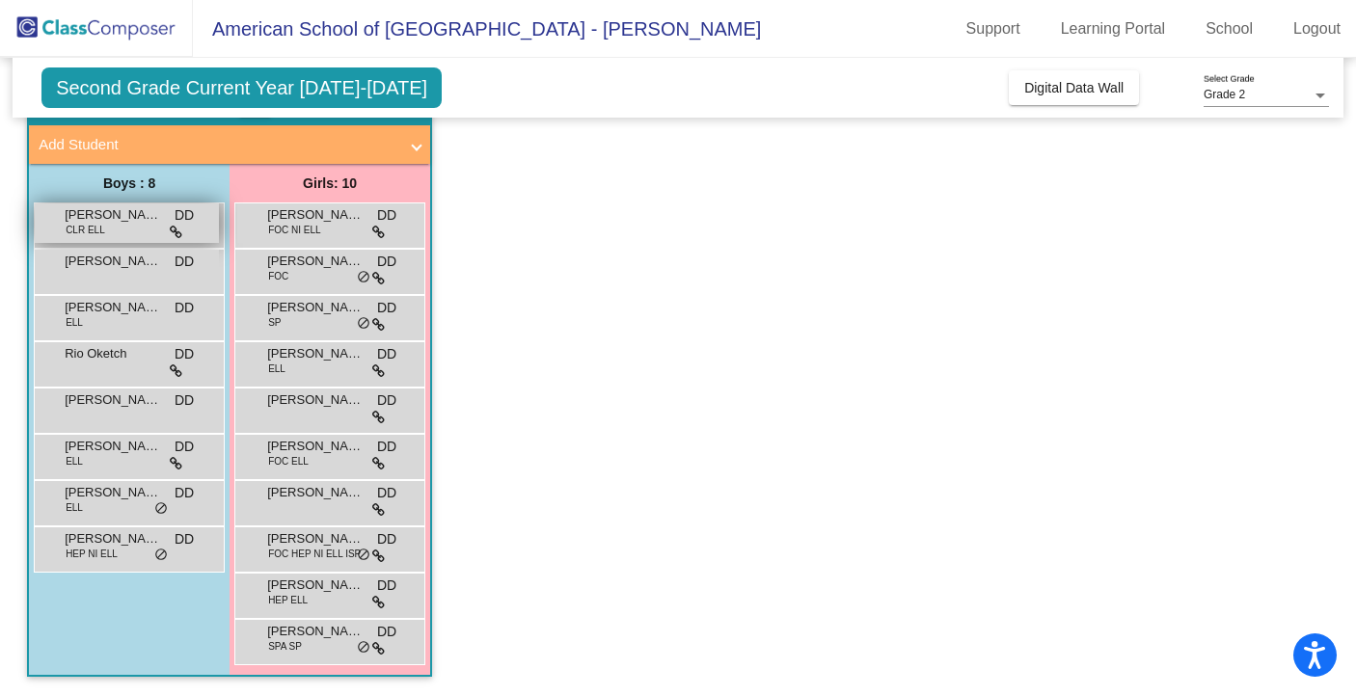
click at [116, 232] on div "[PERSON_NAME] CLR ELL DD lock do_not_disturb_alt" at bounding box center [127, 224] width 184 height 40
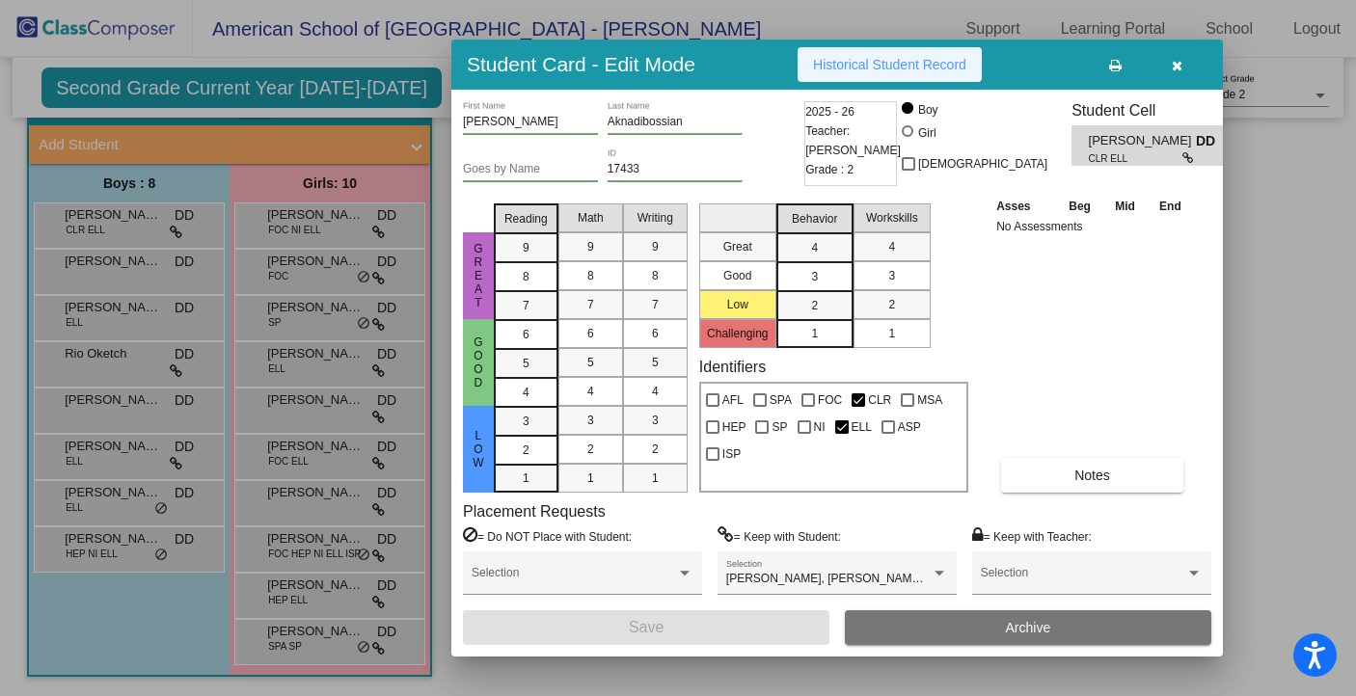
click at [857, 73] on button "Historical Student Record" at bounding box center [890, 64] width 184 height 35
click at [1180, 68] on icon "button" at bounding box center [1177, 66] width 11 height 14
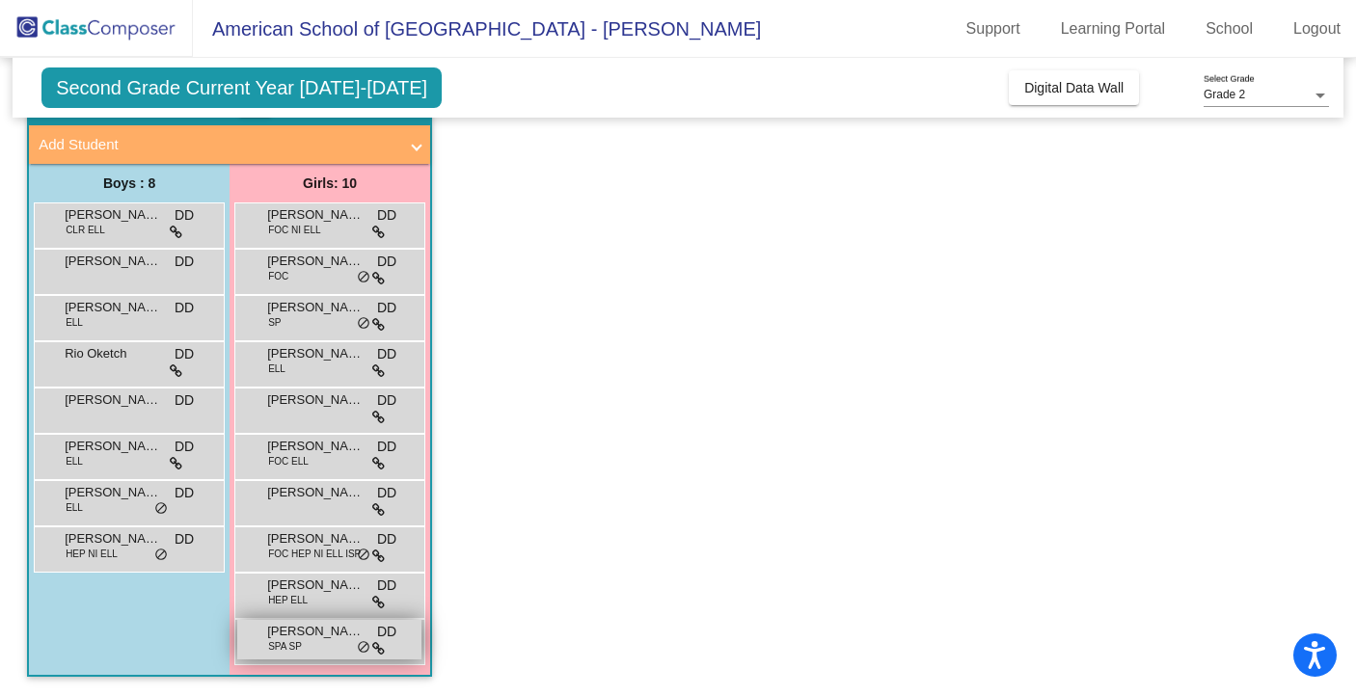
click at [278, 634] on span "[PERSON_NAME]" at bounding box center [315, 631] width 96 height 19
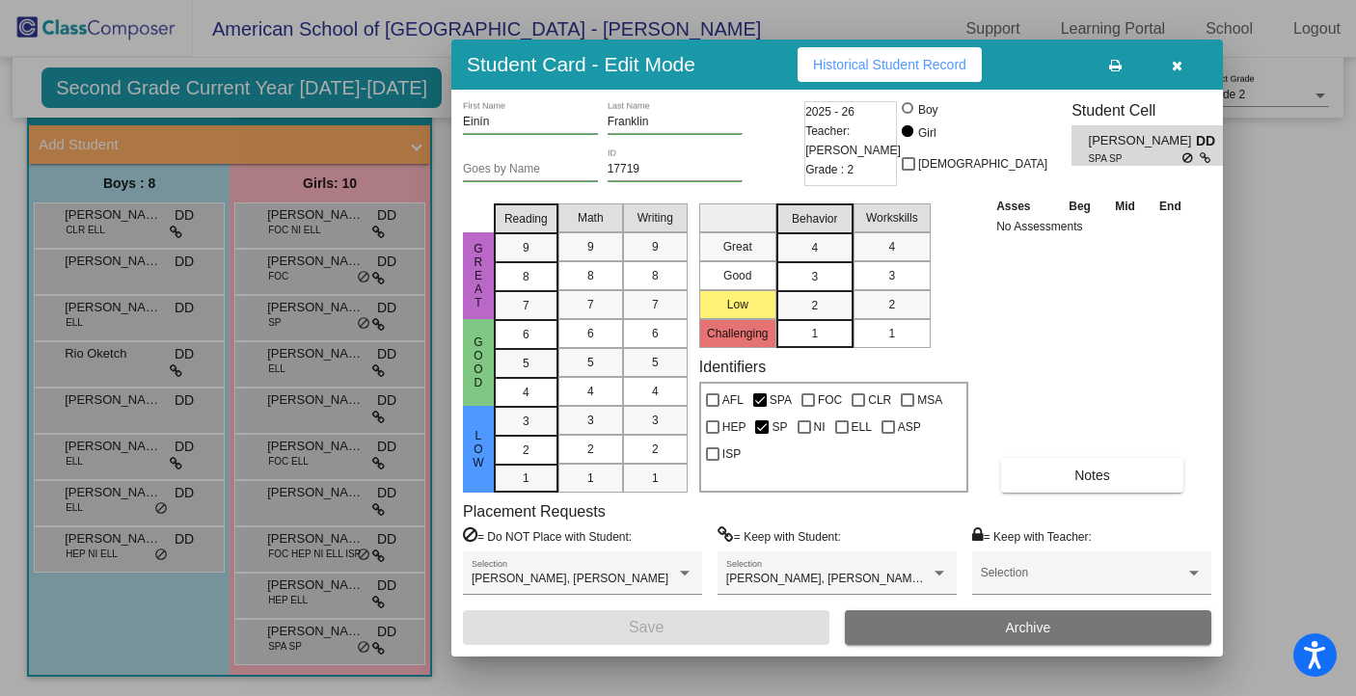
click at [1177, 68] on icon "button" at bounding box center [1177, 66] width 11 height 14
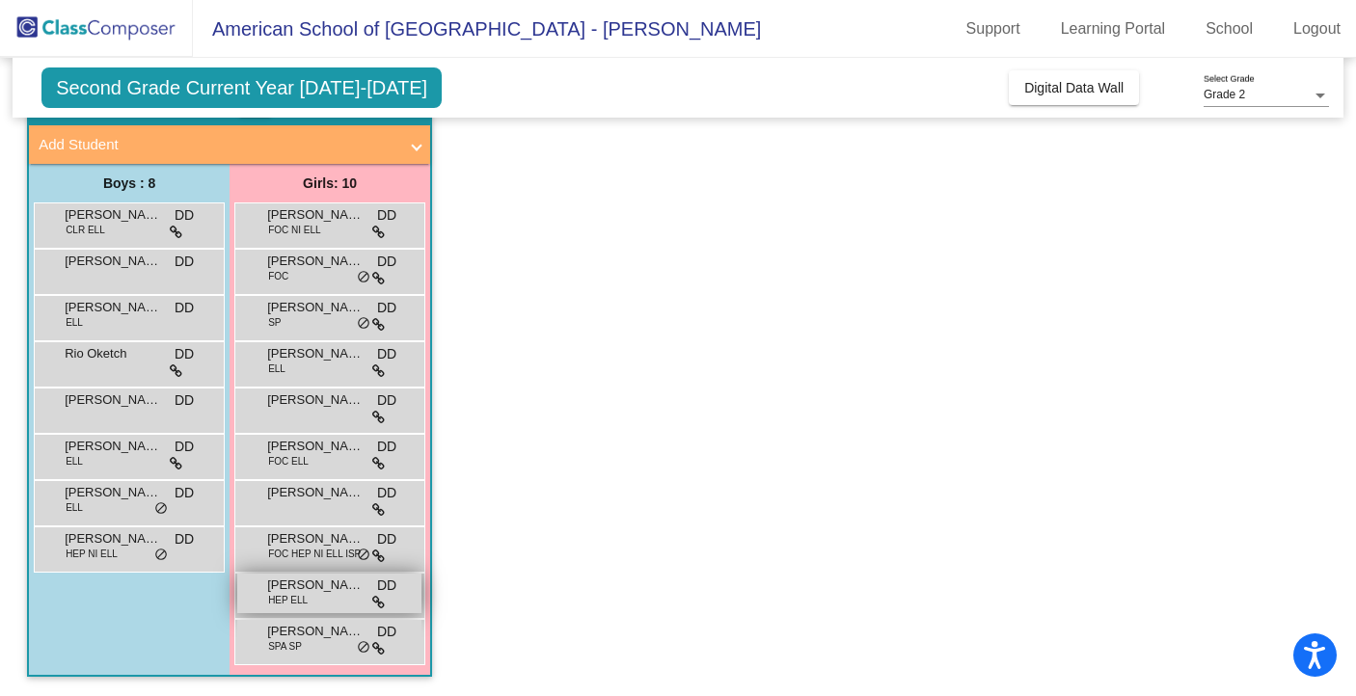
click at [302, 591] on span "[PERSON_NAME]" at bounding box center [315, 585] width 96 height 19
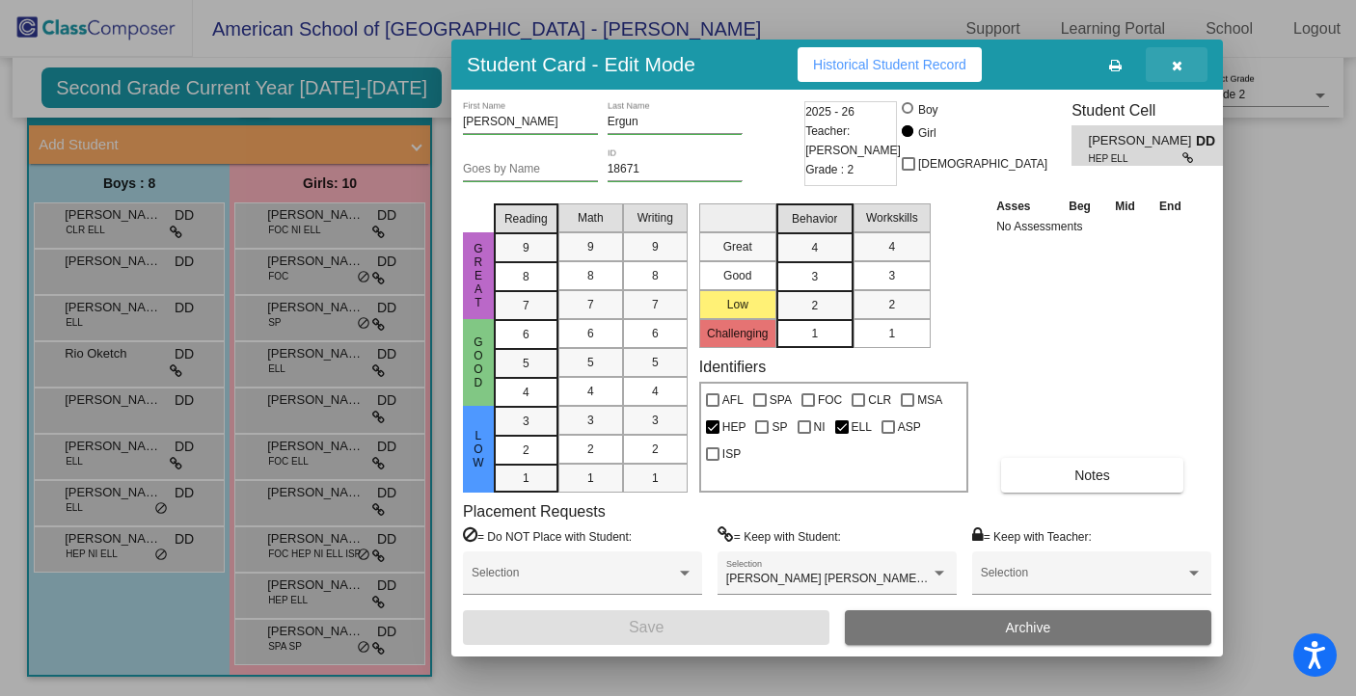
click at [1184, 67] on button "button" at bounding box center [1177, 64] width 62 height 35
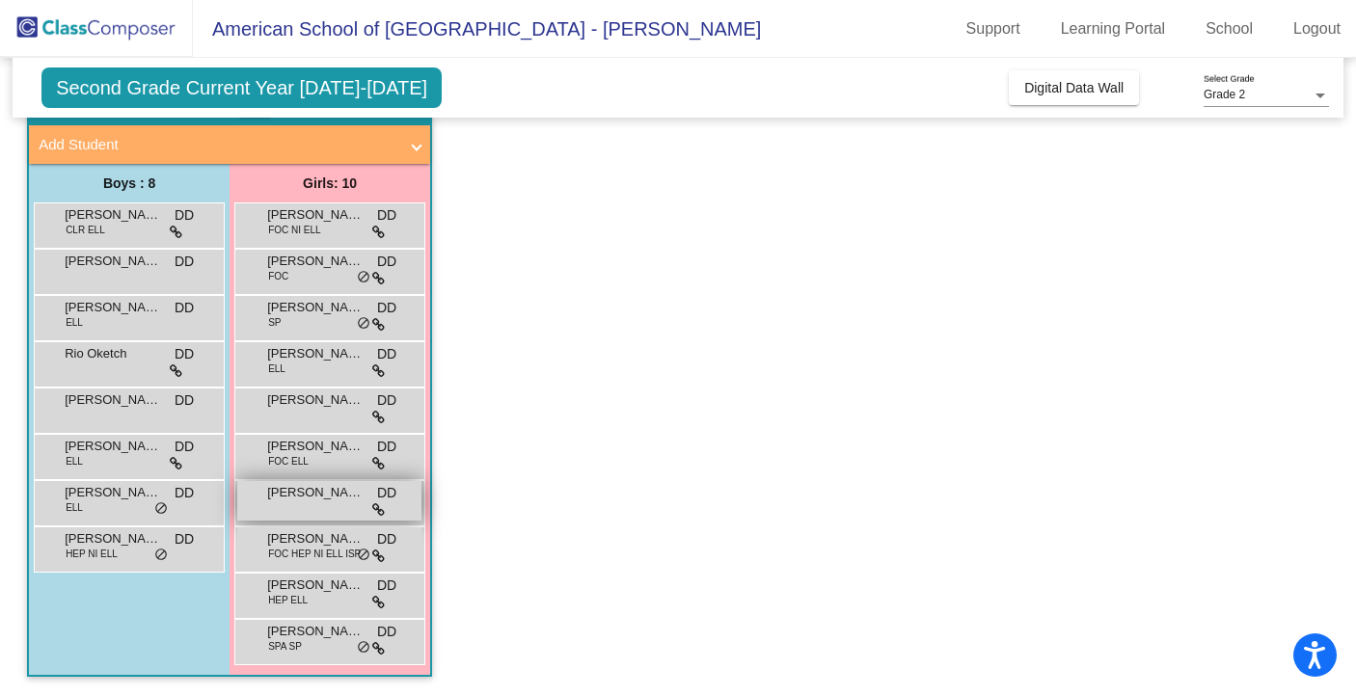
click at [290, 507] on div "[PERSON_NAME] DD lock do_not_disturb_alt" at bounding box center [329, 501] width 184 height 40
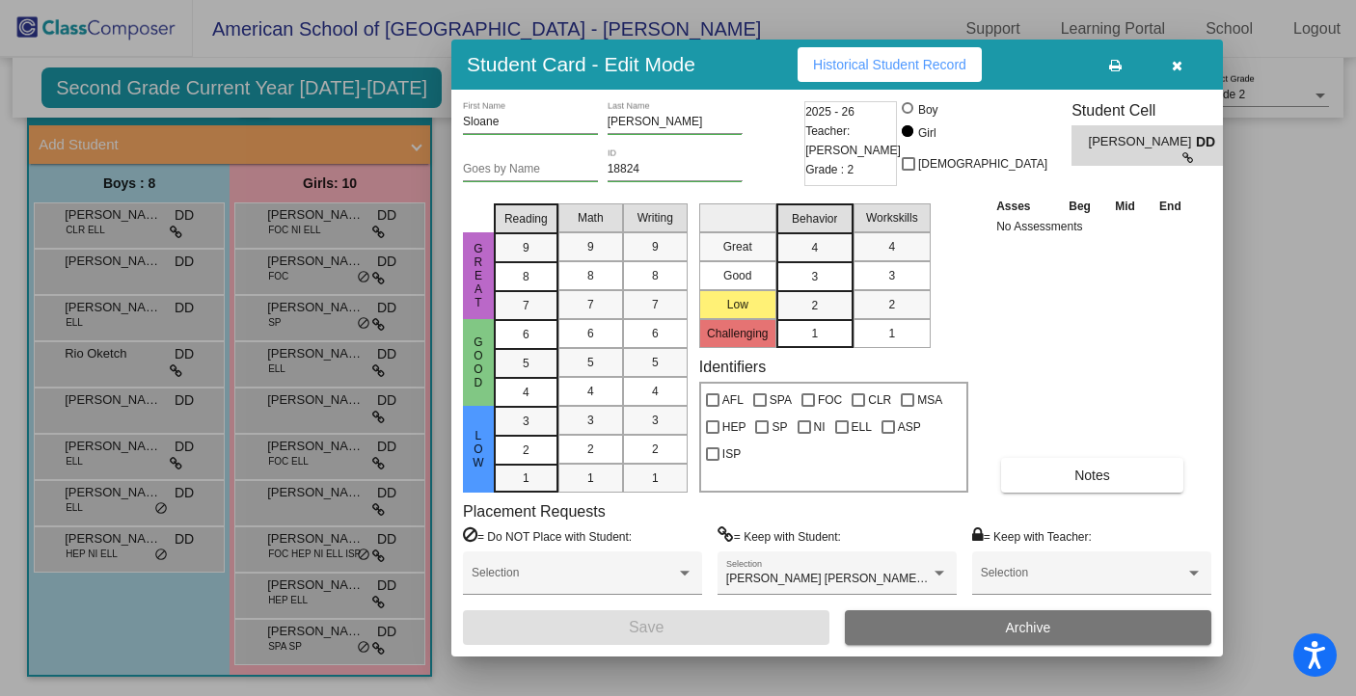
click at [894, 64] on span "Historical Student Record" at bounding box center [889, 64] width 153 height 15
click at [1185, 66] on button "button" at bounding box center [1177, 64] width 62 height 35
